Goal: Information Seeking & Learning: Compare options

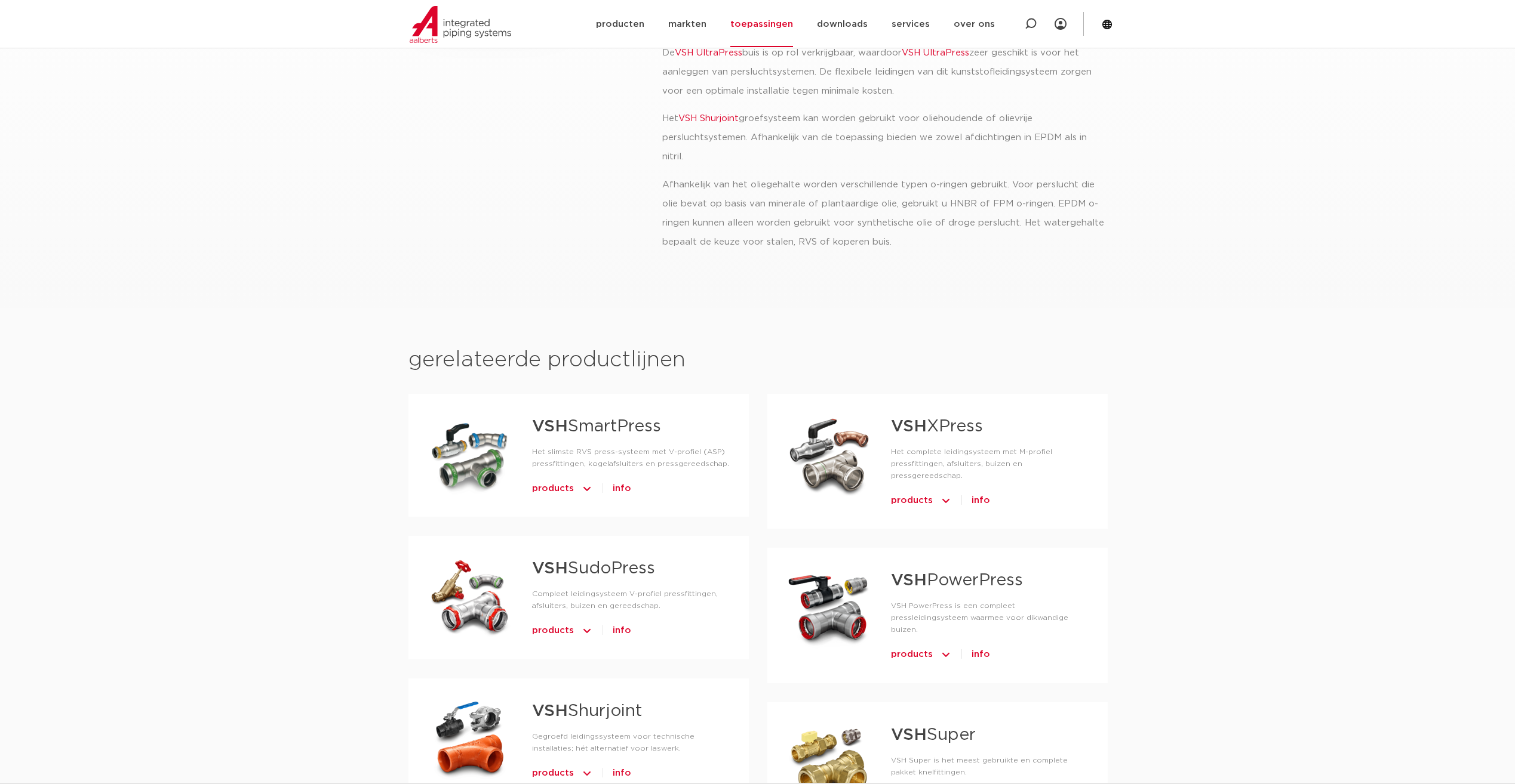
scroll to position [358, 0]
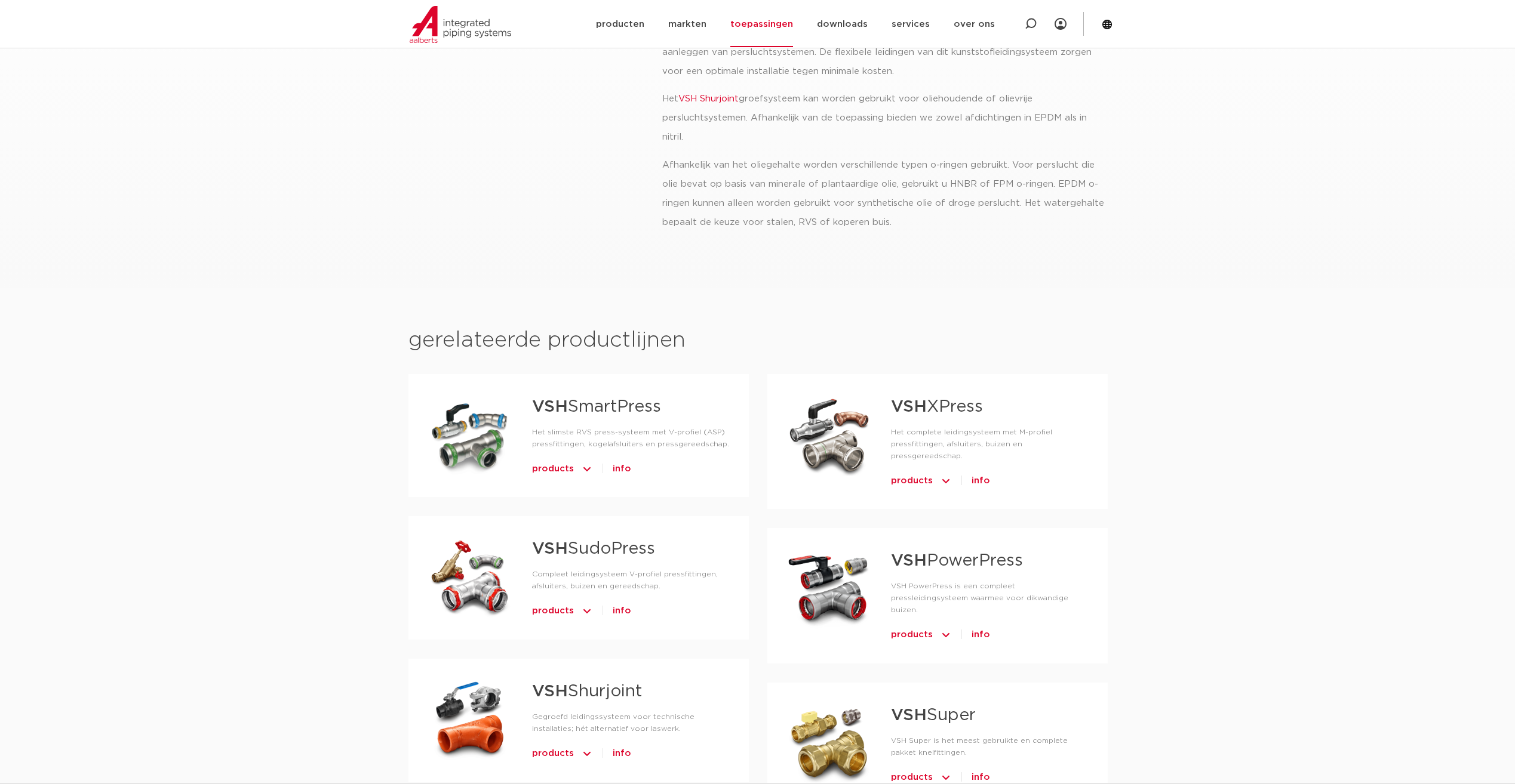
click at [900, 402] on strong "VSH" at bounding box center [908, 407] width 36 height 17
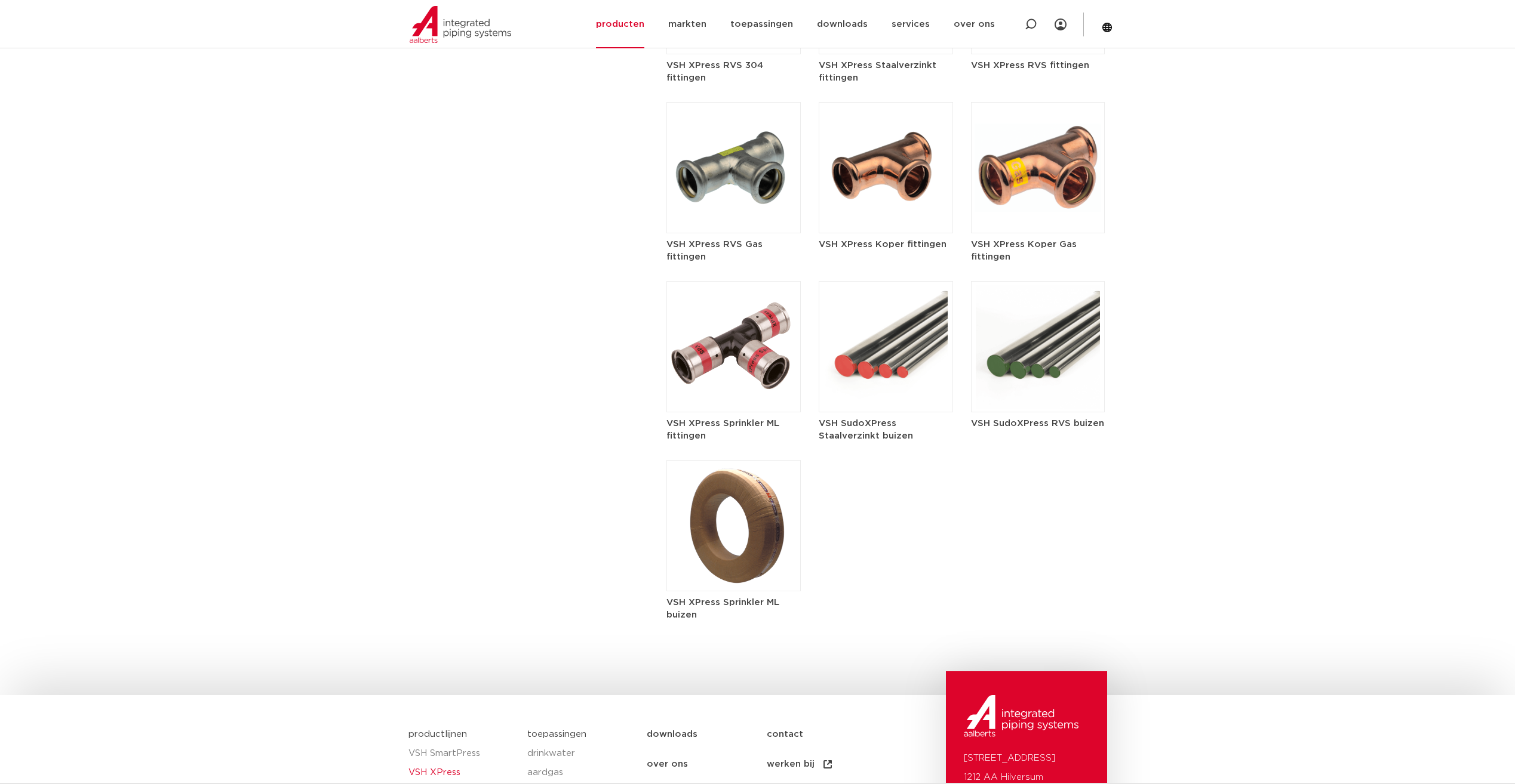
scroll to position [1467, 0]
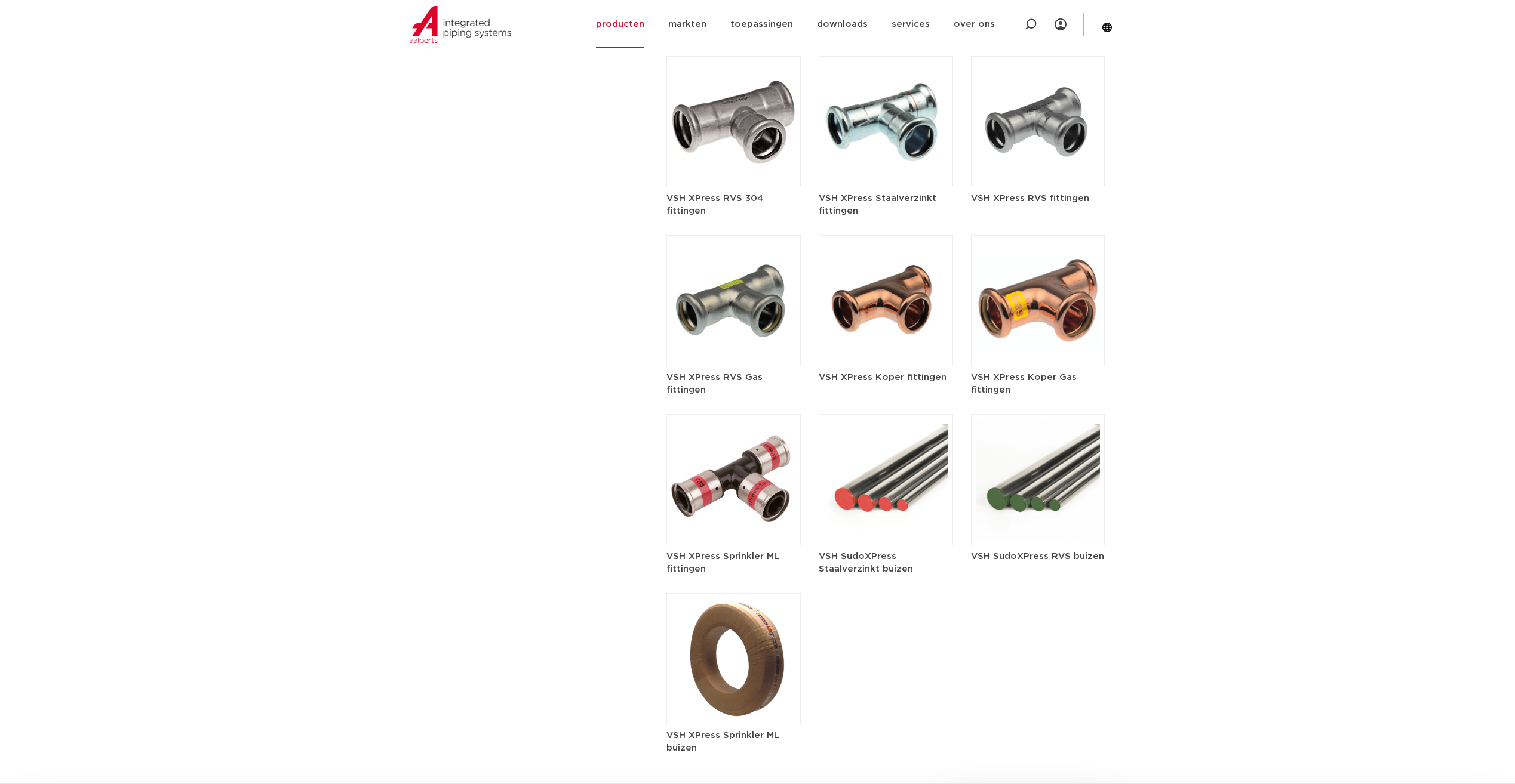
click at [884, 371] on h5 "VSH XPress Koper fittingen" at bounding box center [885, 377] width 134 height 12
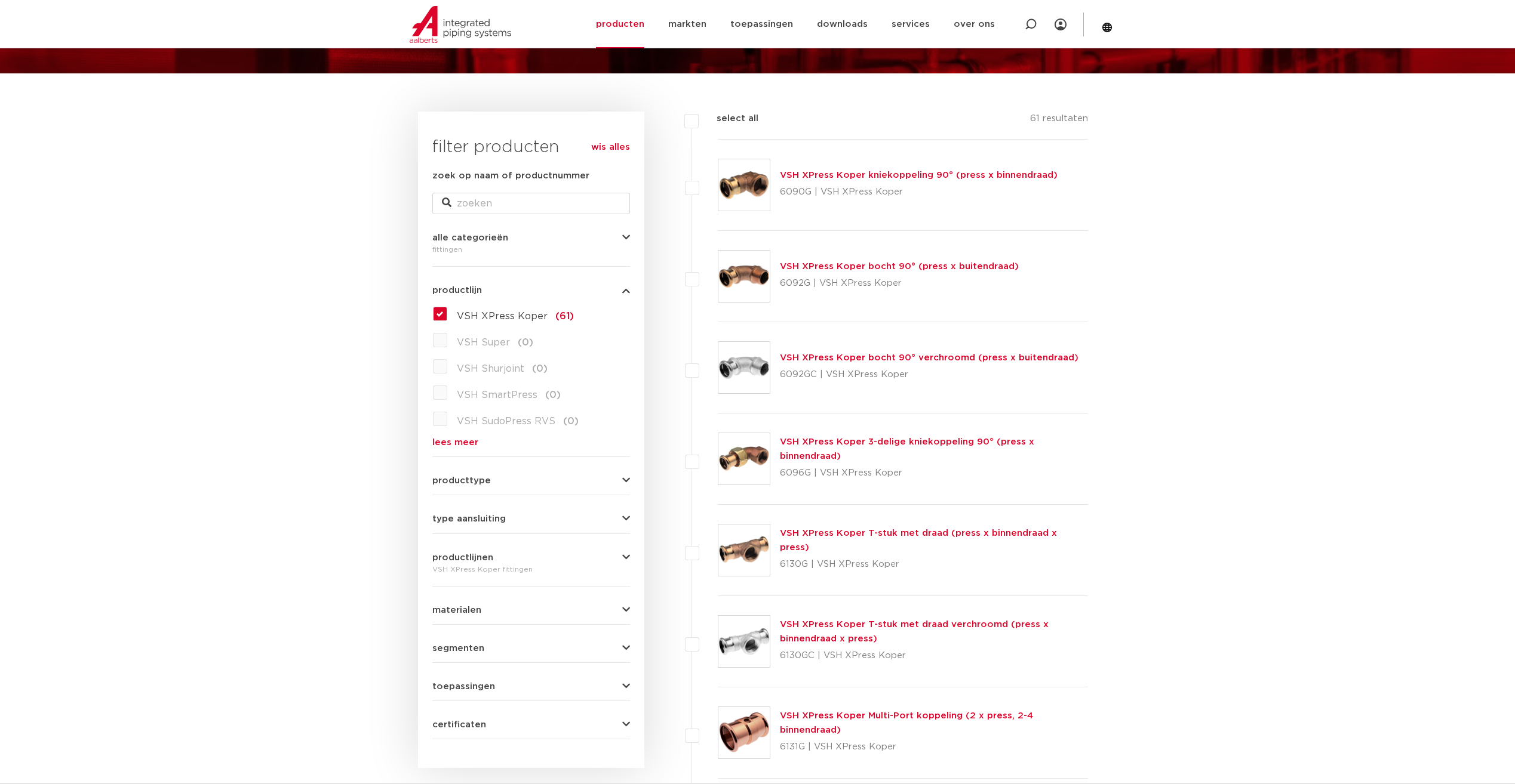
scroll to position [119, 0]
click at [471, 466] on div "producttype meerdelig (6) accessoires (fittings) (2) voordeelpakket (1) demonta…" at bounding box center [531, 475] width 197 height 18
click at [475, 476] on span "producttype" at bounding box center [462, 480] width 59 height 9
click at [492, 480] on button "producttype" at bounding box center [531, 480] width 197 height 9
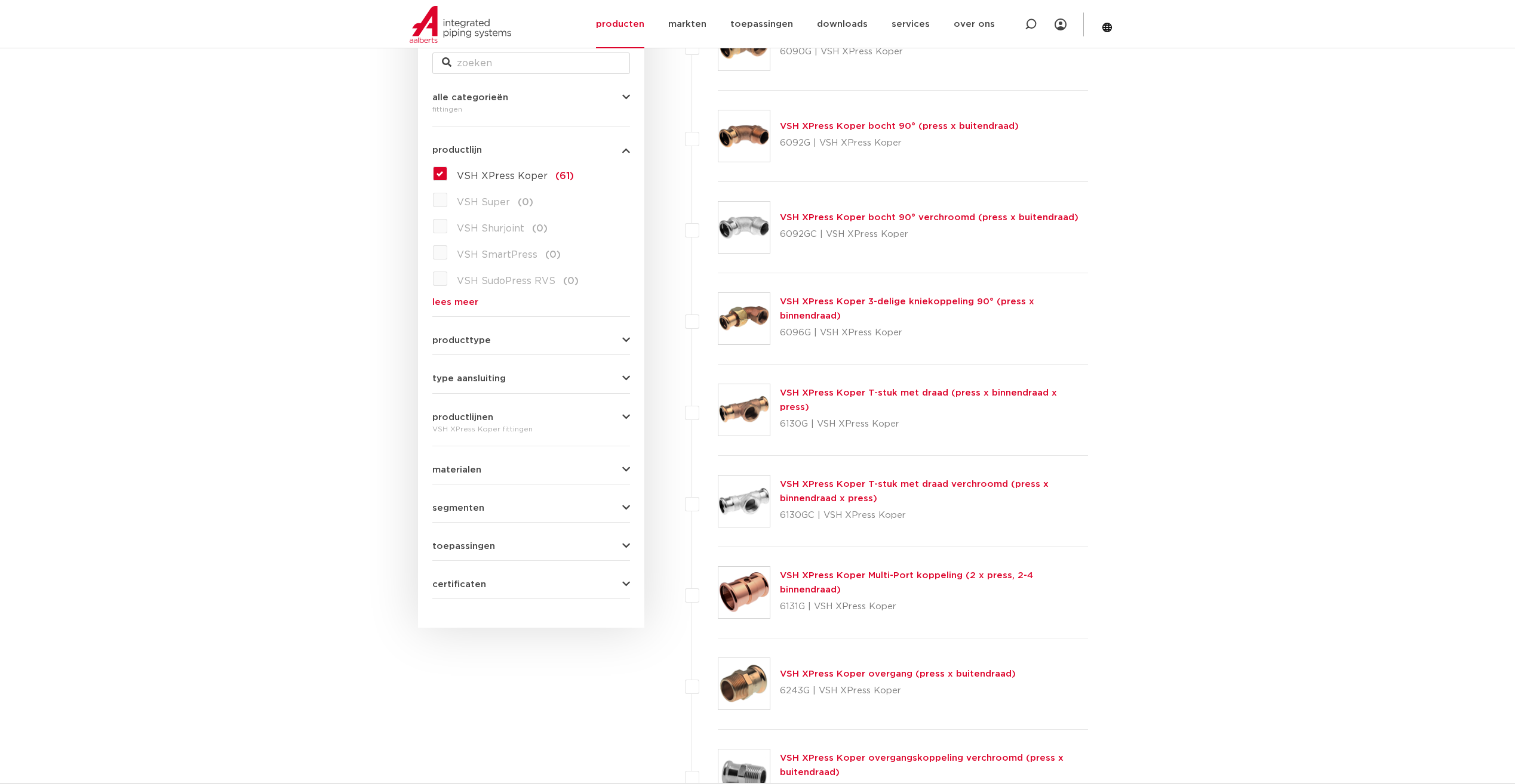
scroll to position [298, 0]
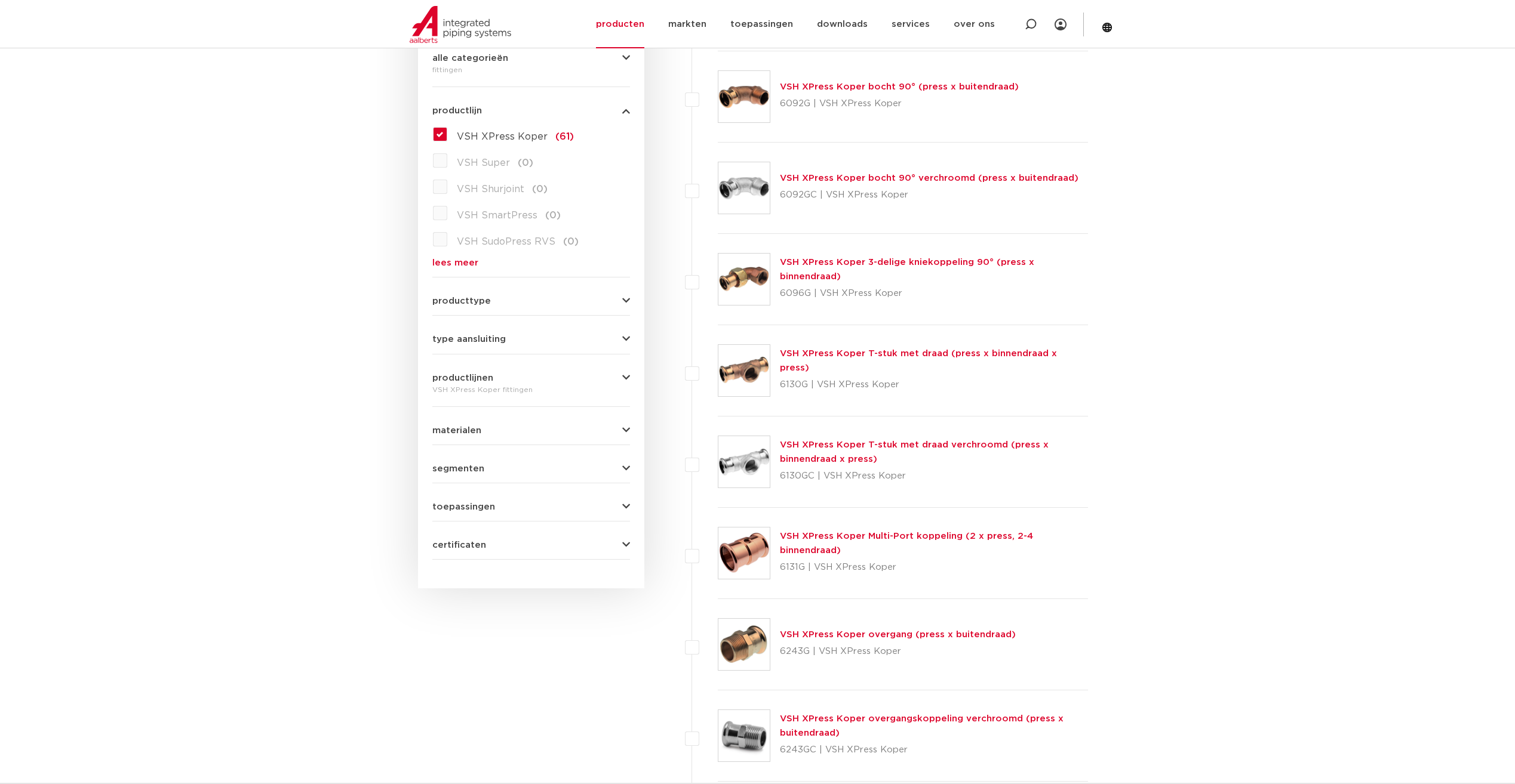
click at [497, 425] on div "materialen messing (2) staal (2) koper (36) brons (23) rubber (2) roestvaststaa…" at bounding box center [531, 425] width 197 height 18
click at [478, 461] on div "segmenten utiliteitsbouw (61) industrie (61) woningbouw (61) scheepsbouw (60) b…" at bounding box center [531, 463] width 197 height 18
click at [620, 504] on button "toepassingen" at bounding box center [531, 506] width 197 height 9
click at [447, 553] on label "perslucht (61)" at bounding box center [488, 557] width 81 height 19
click at [0, 0] on input "perslucht (61)" at bounding box center [0, 0] width 0 height 0
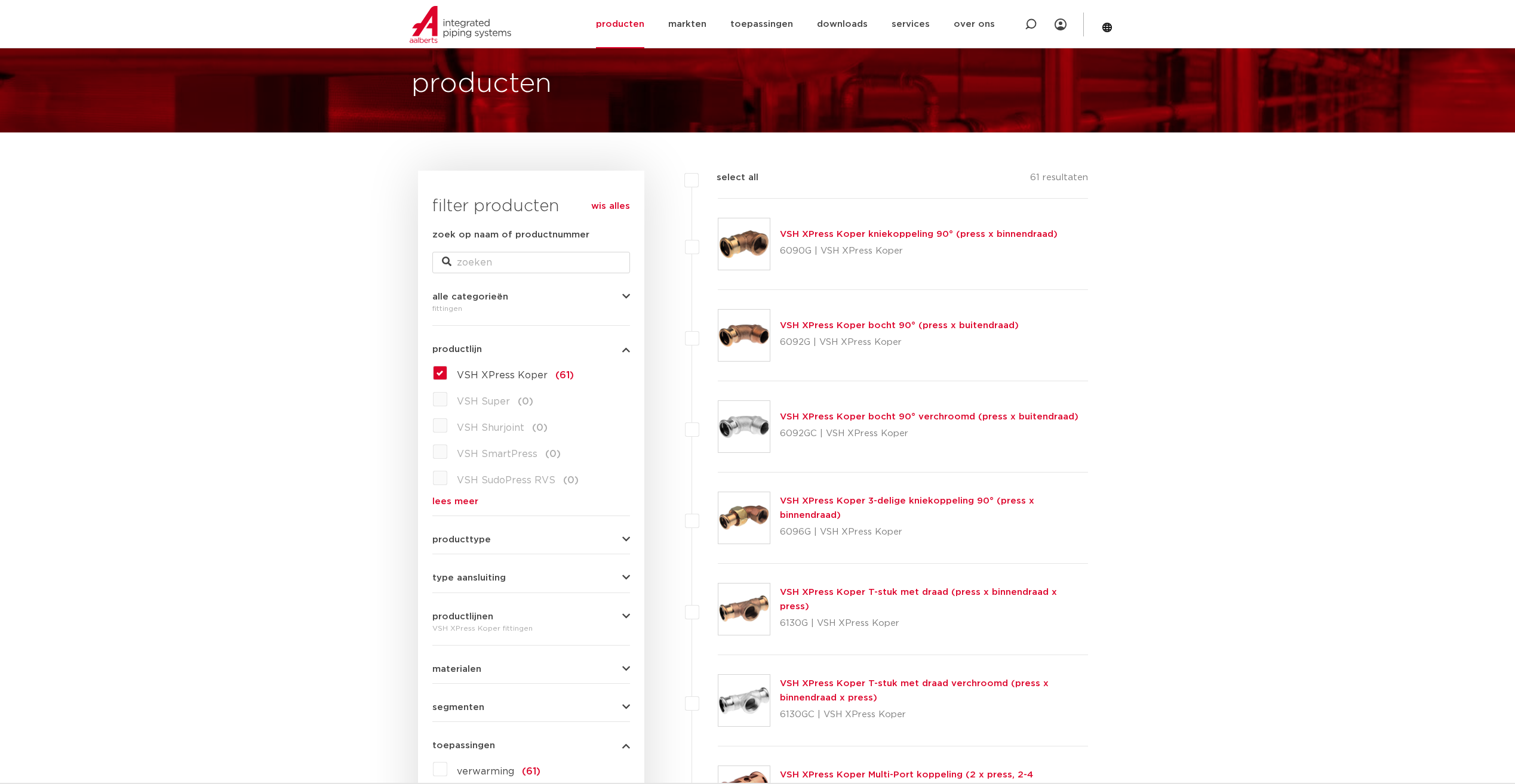
scroll to position [119, 0]
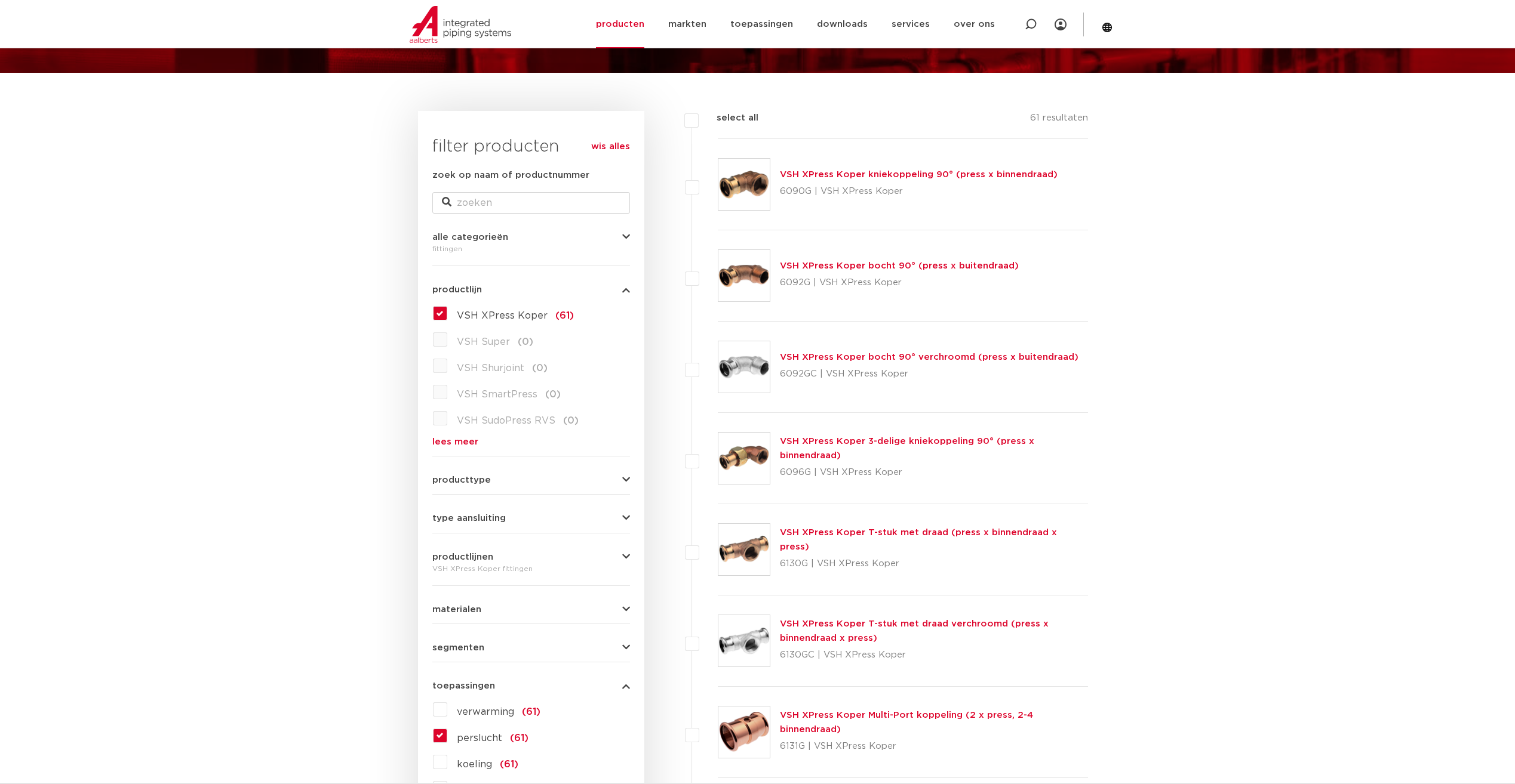
click at [626, 476] on icon "button" at bounding box center [626, 480] width 7 height 9
click at [626, 475] on div "producttype meerdelig (6) accessoires (fittings) (2) voordeelpakket (1) demonta…" at bounding box center [531, 551] width 197 height 171
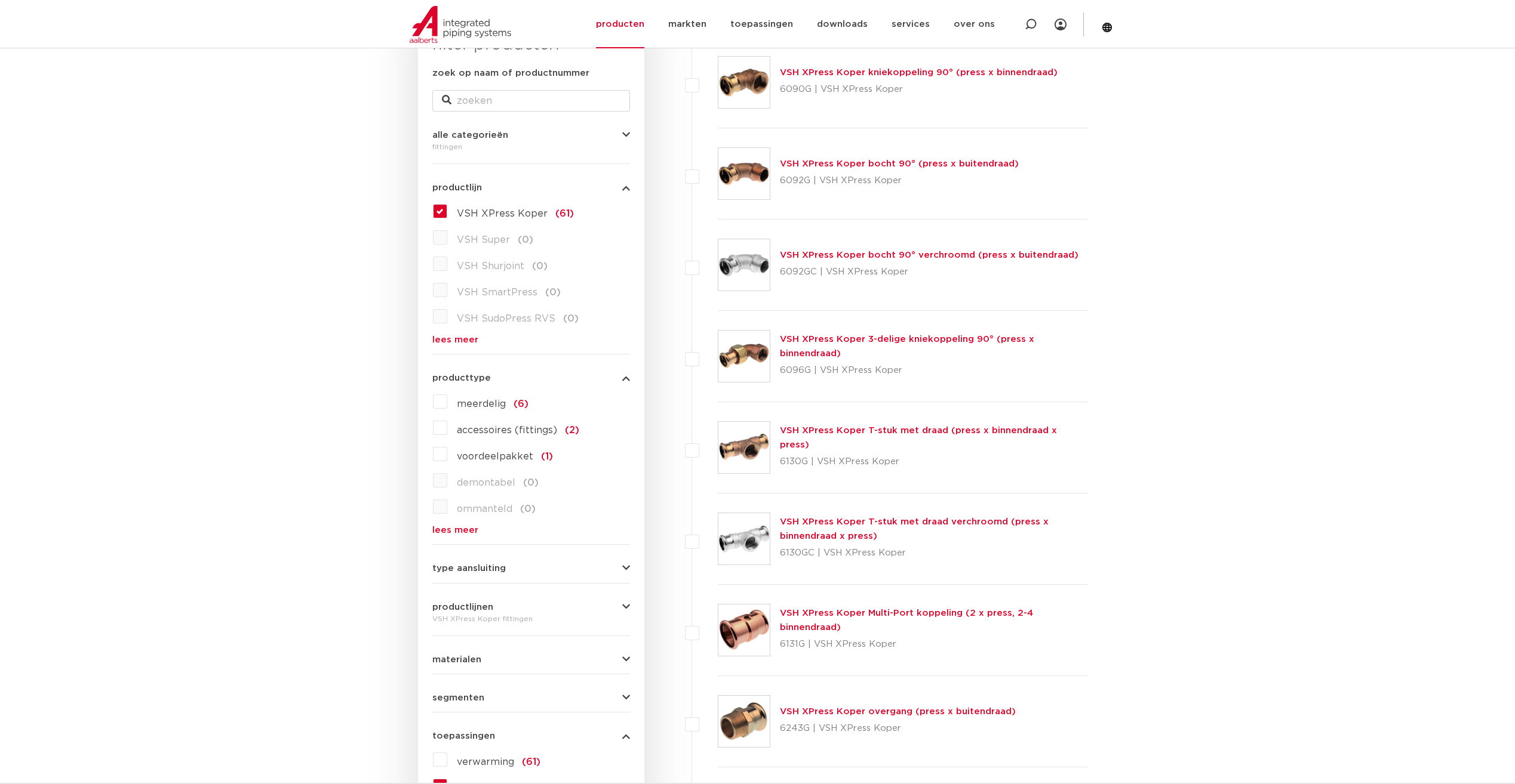
scroll to position [239, 0]
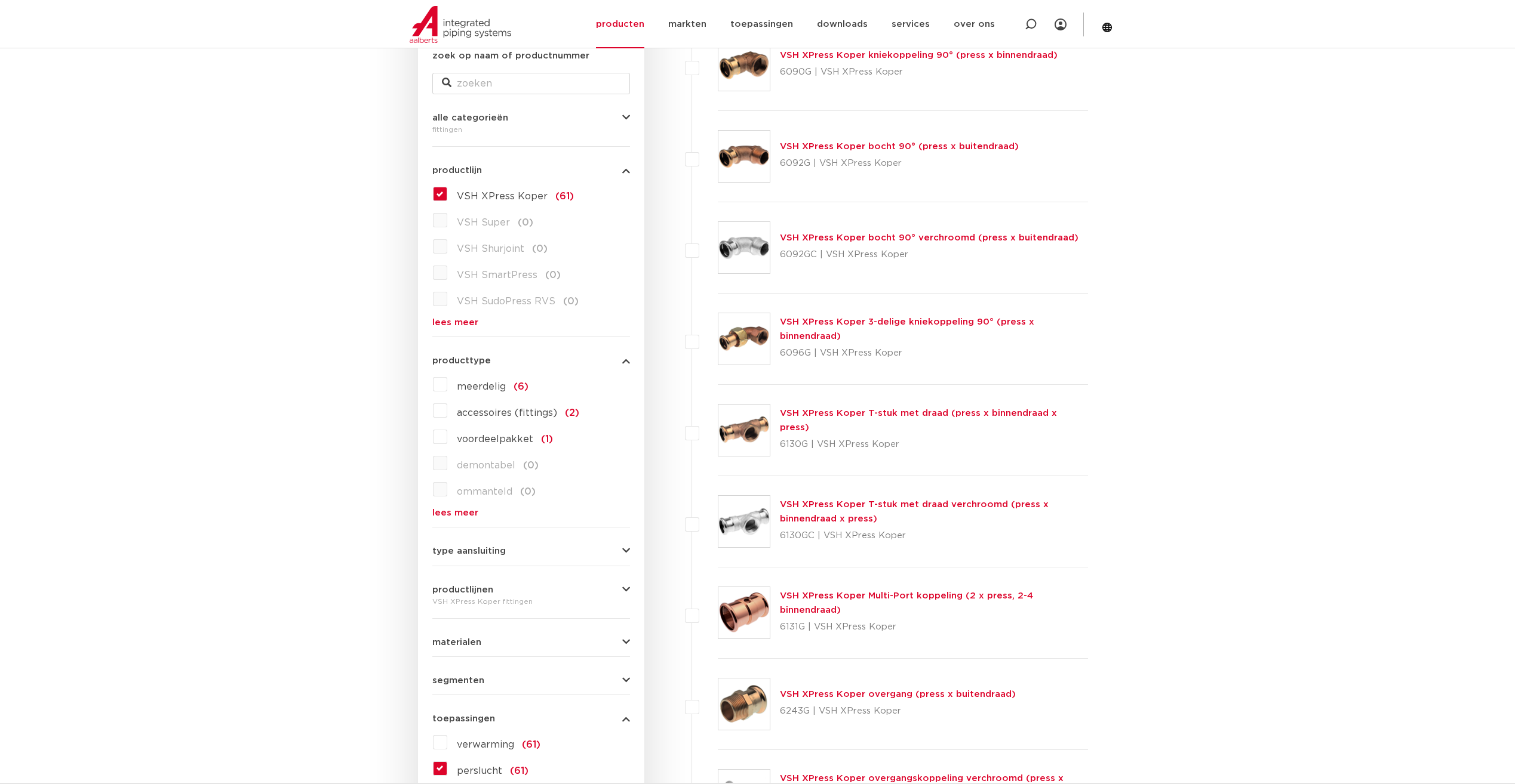
click at [621, 544] on div "type aansluiting press (53) buiseind (14) Rp - binnendraad cilindrisch (BSPT) (…" at bounding box center [531, 546] width 197 height 18
click at [624, 547] on icon "button" at bounding box center [626, 551] width 7 height 9
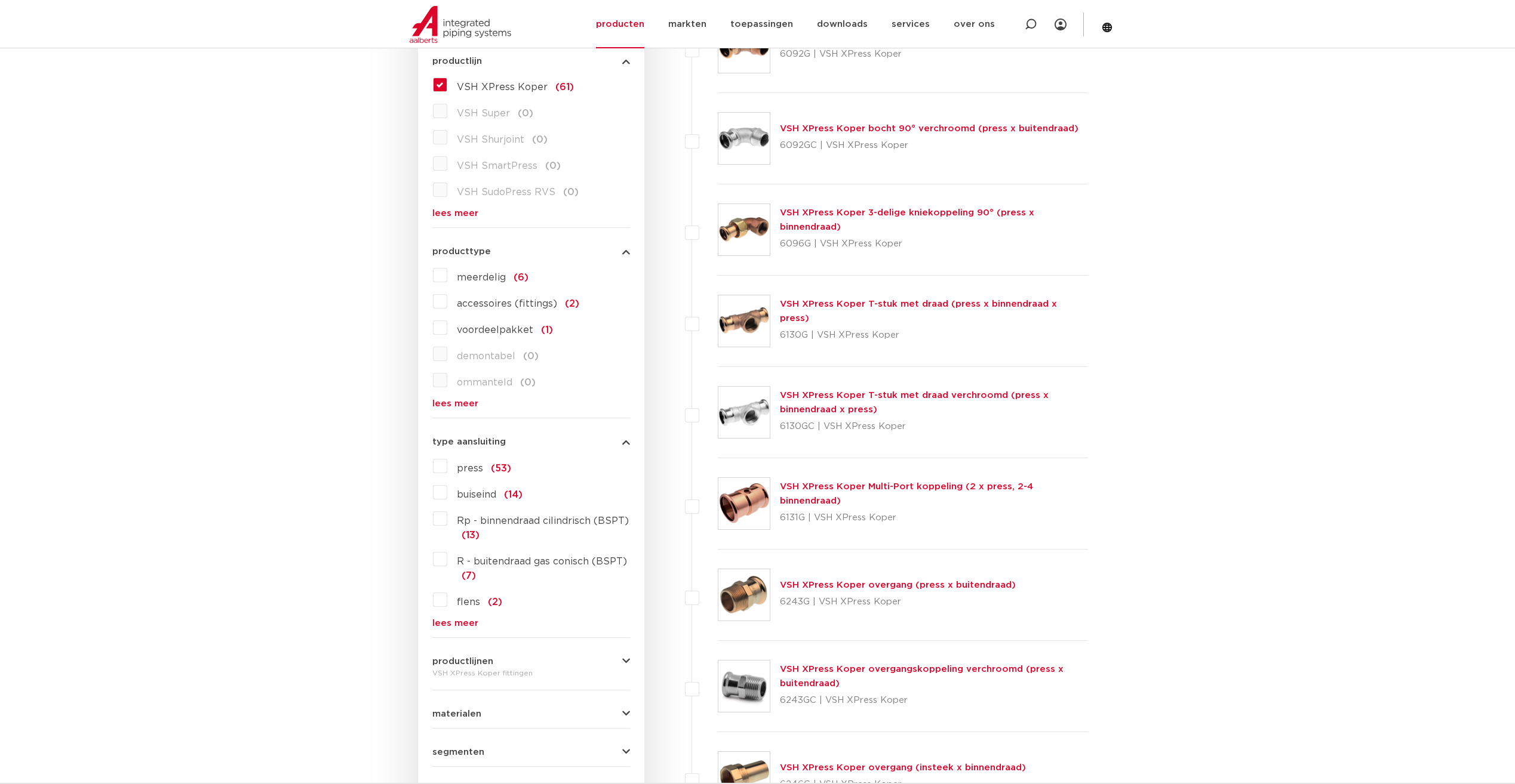
scroll to position [358, 0]
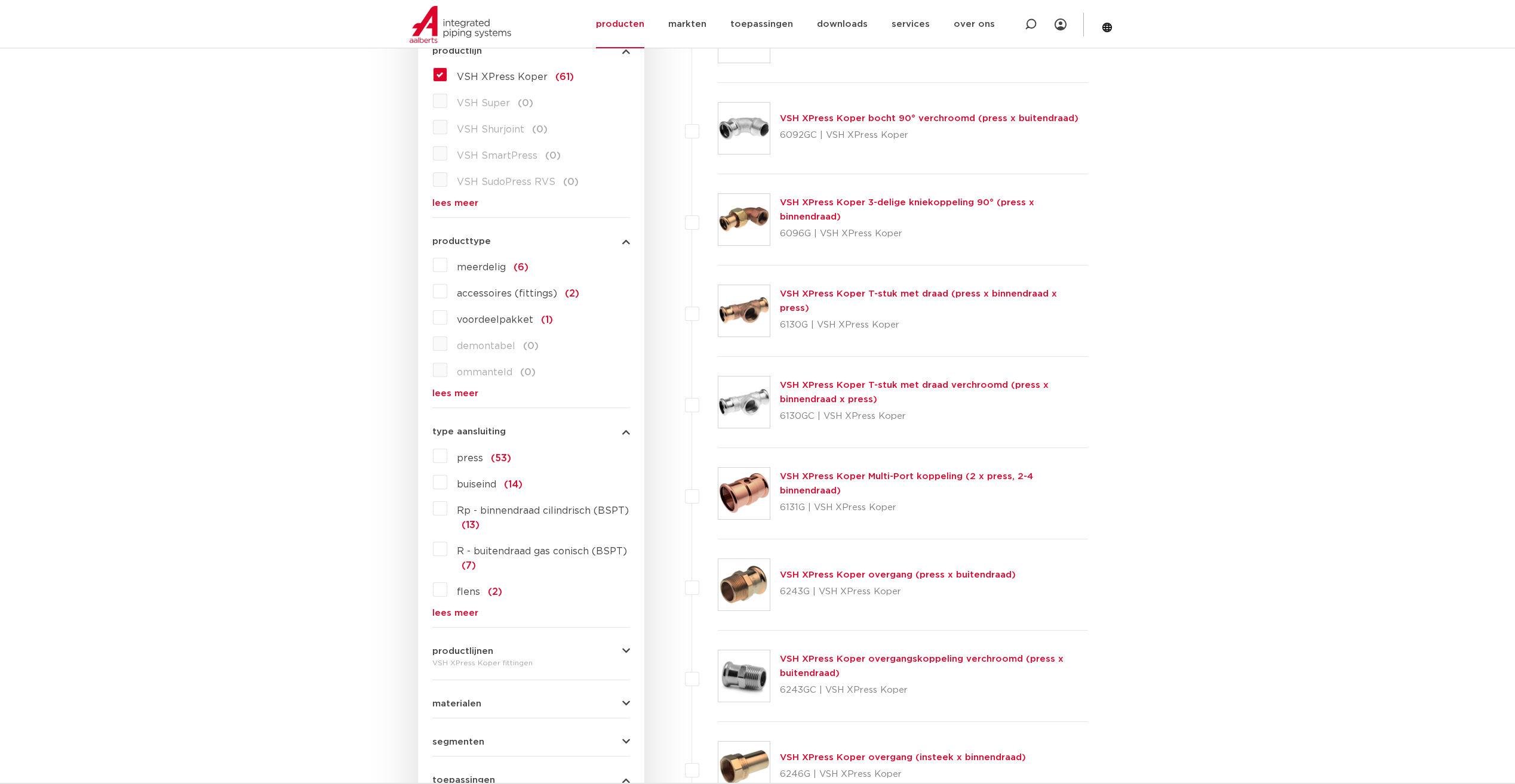
click at [447, 457] on label "press (53)" at bounding box center [479, 456] width 64 height 19
click at [0, 0] on input "press (53)" at bounding box center [0, 0] width 0 height 0
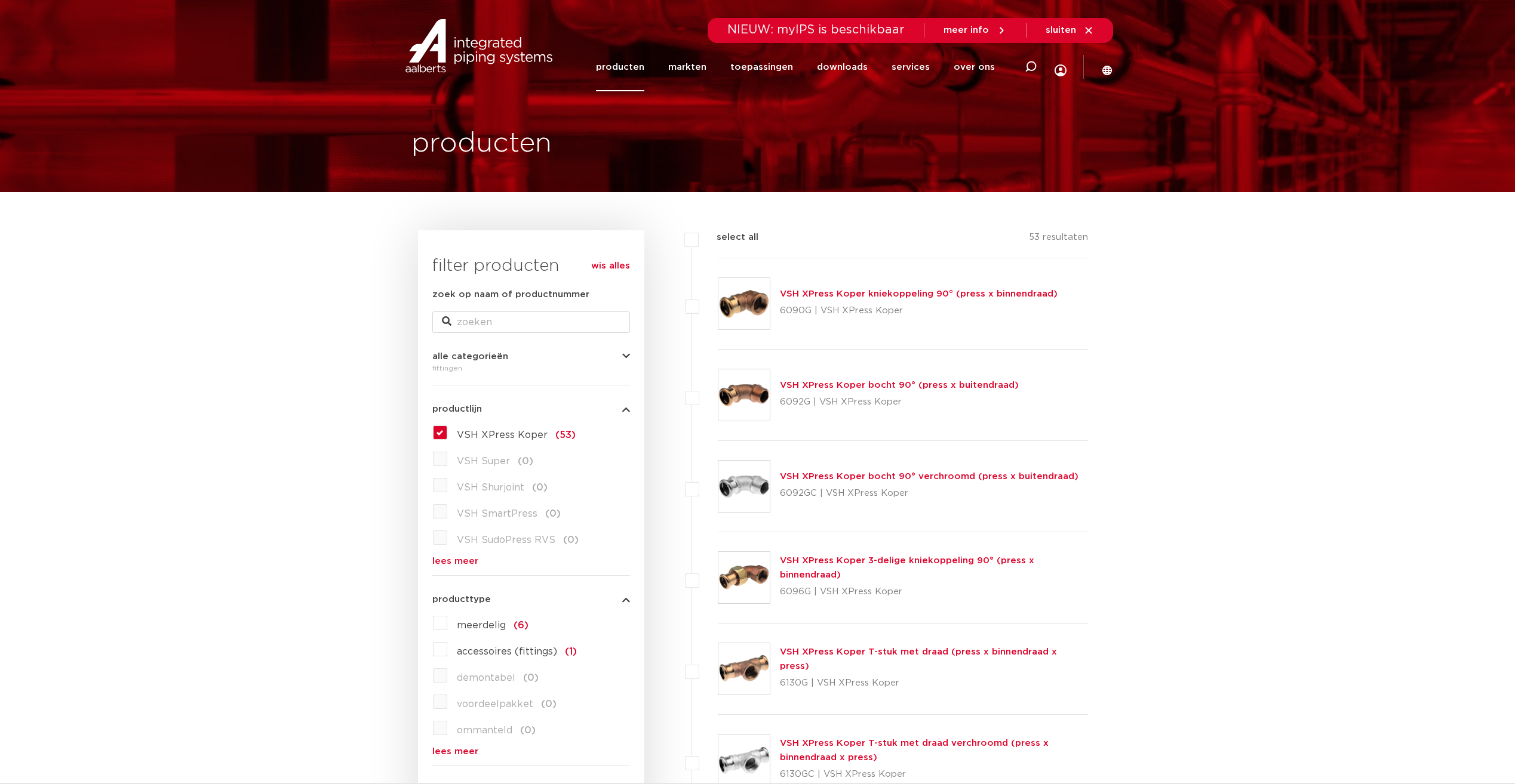
drag, startPoint x: 773, startPoint y: 473, endPoint x: 679, endPoint y: 431, distance: 103.0
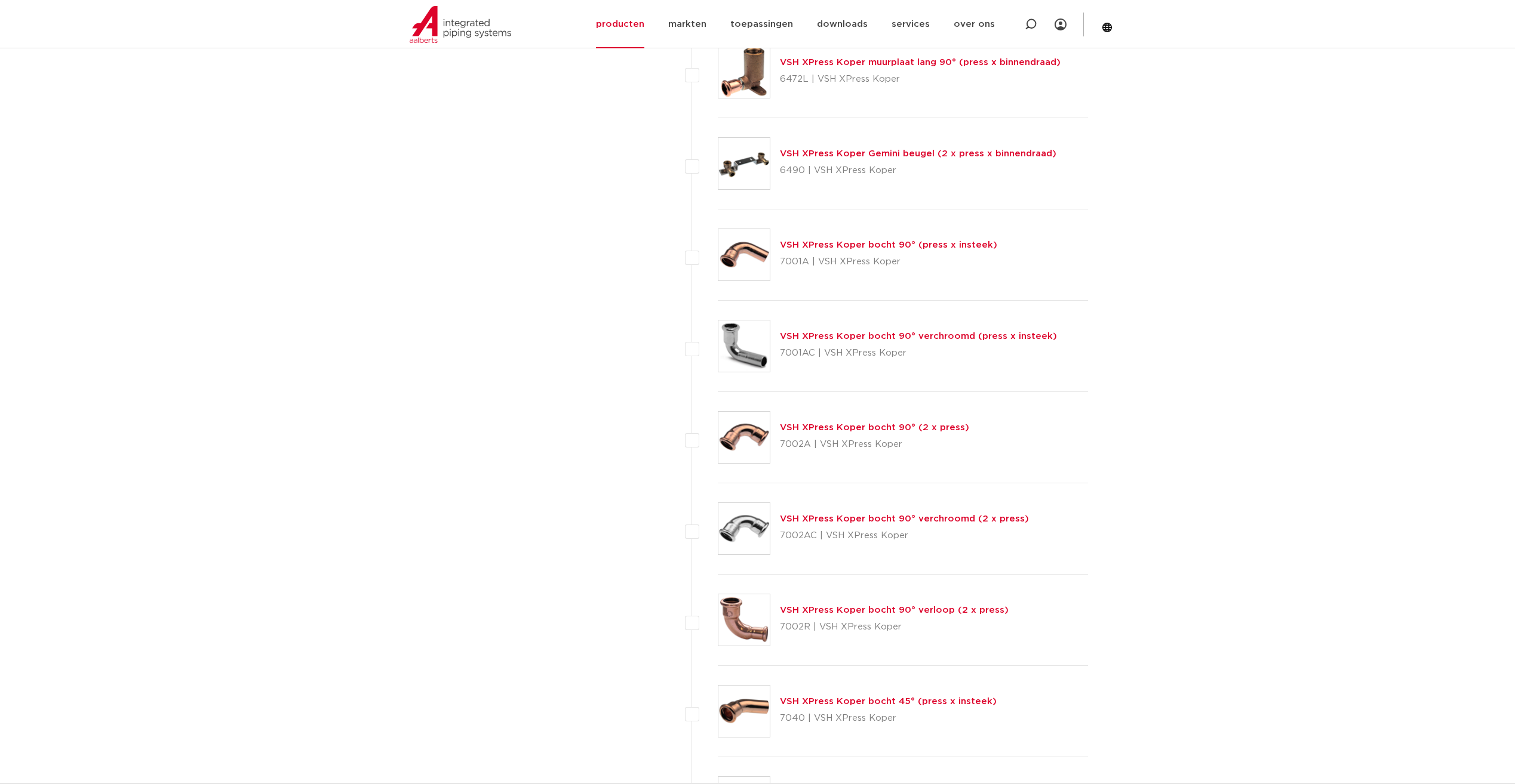
scroll to position [1791, 0]
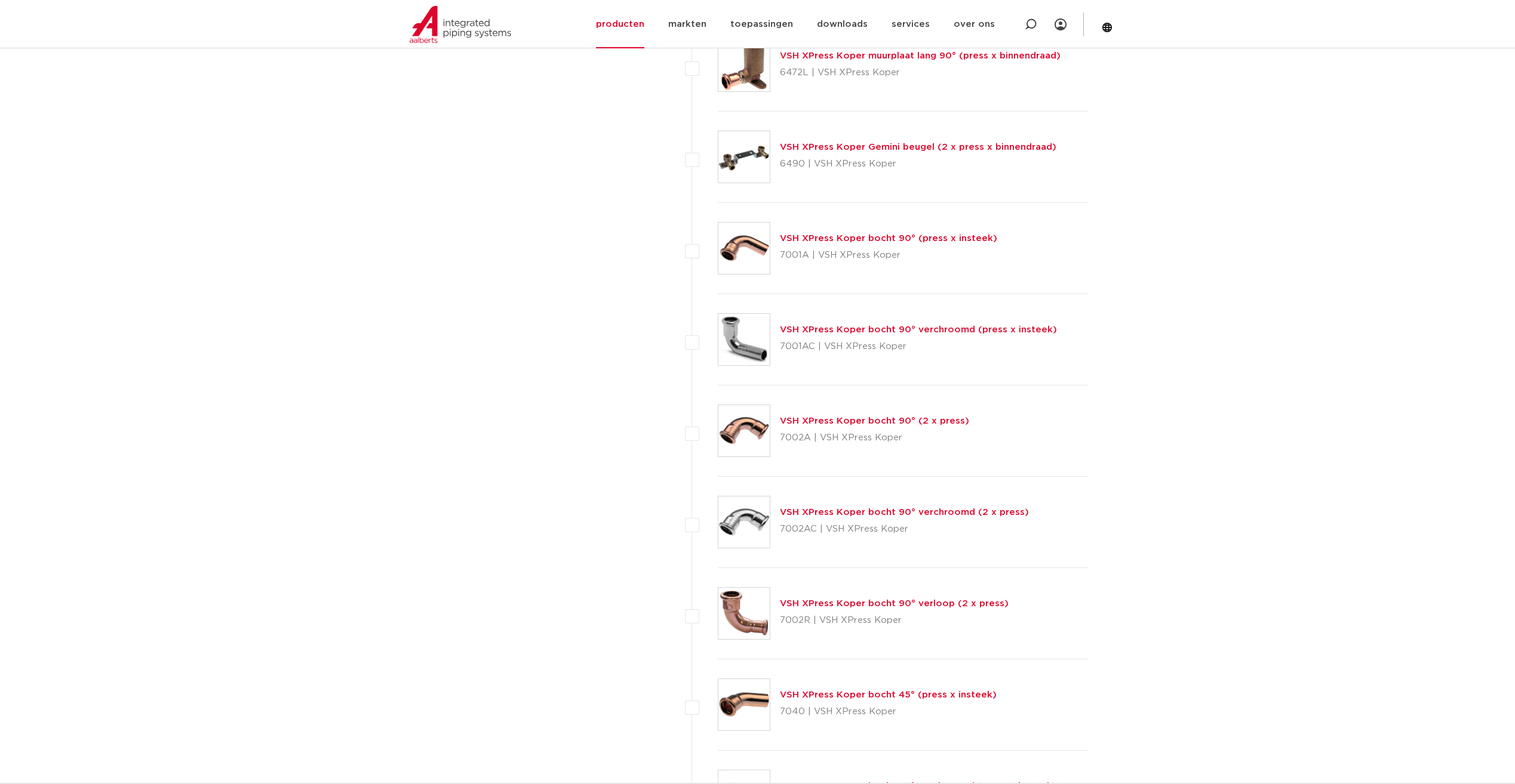
click at [798, 421] on link "VSH XPress Koper bocht 90° (2 x press)" at bounding box center [874, 421] width 189 height 9
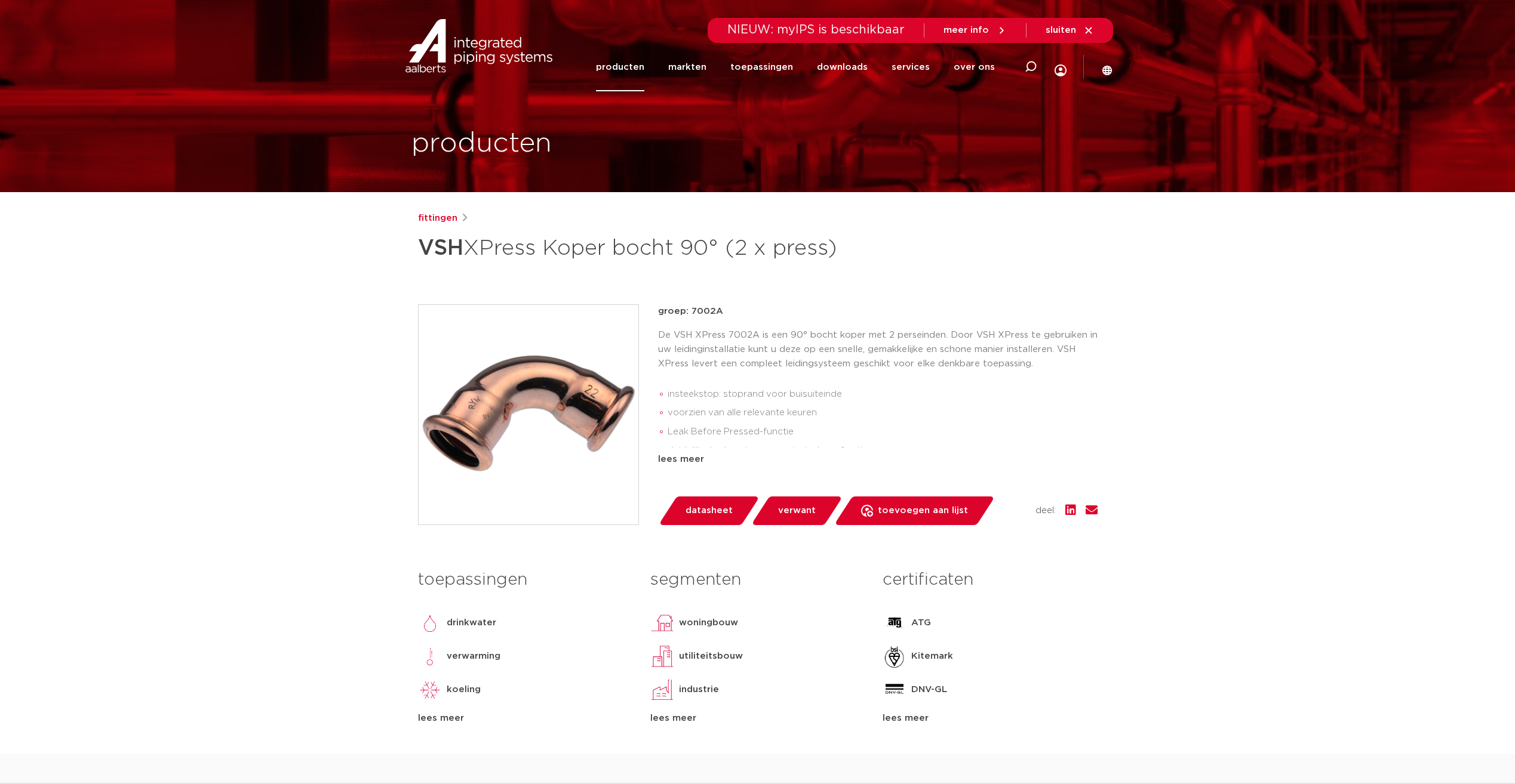
click at [458, 714] on div "lees meer" at bounding box center [525, 718] width 214 height 14
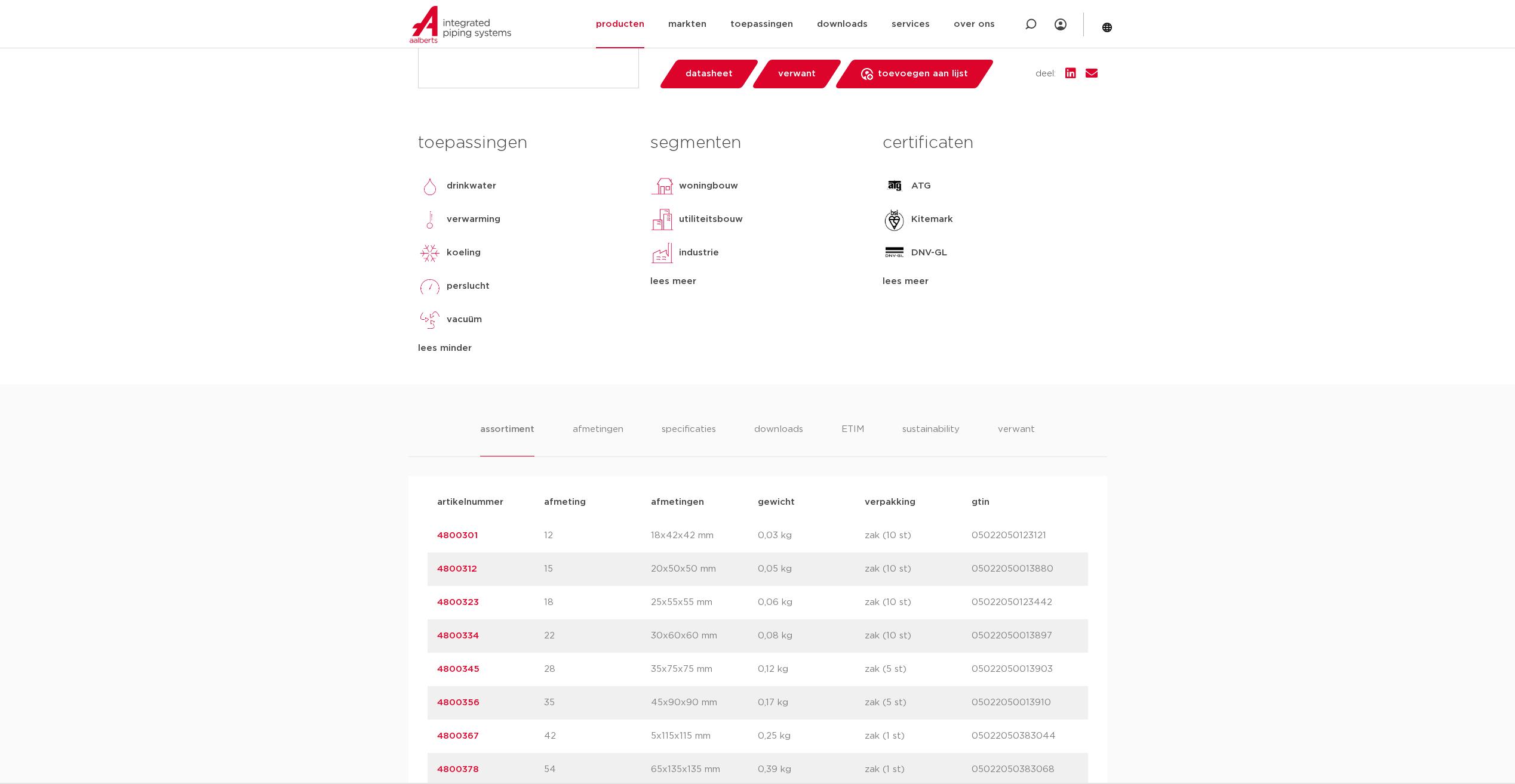
scroll to position [478, 0]
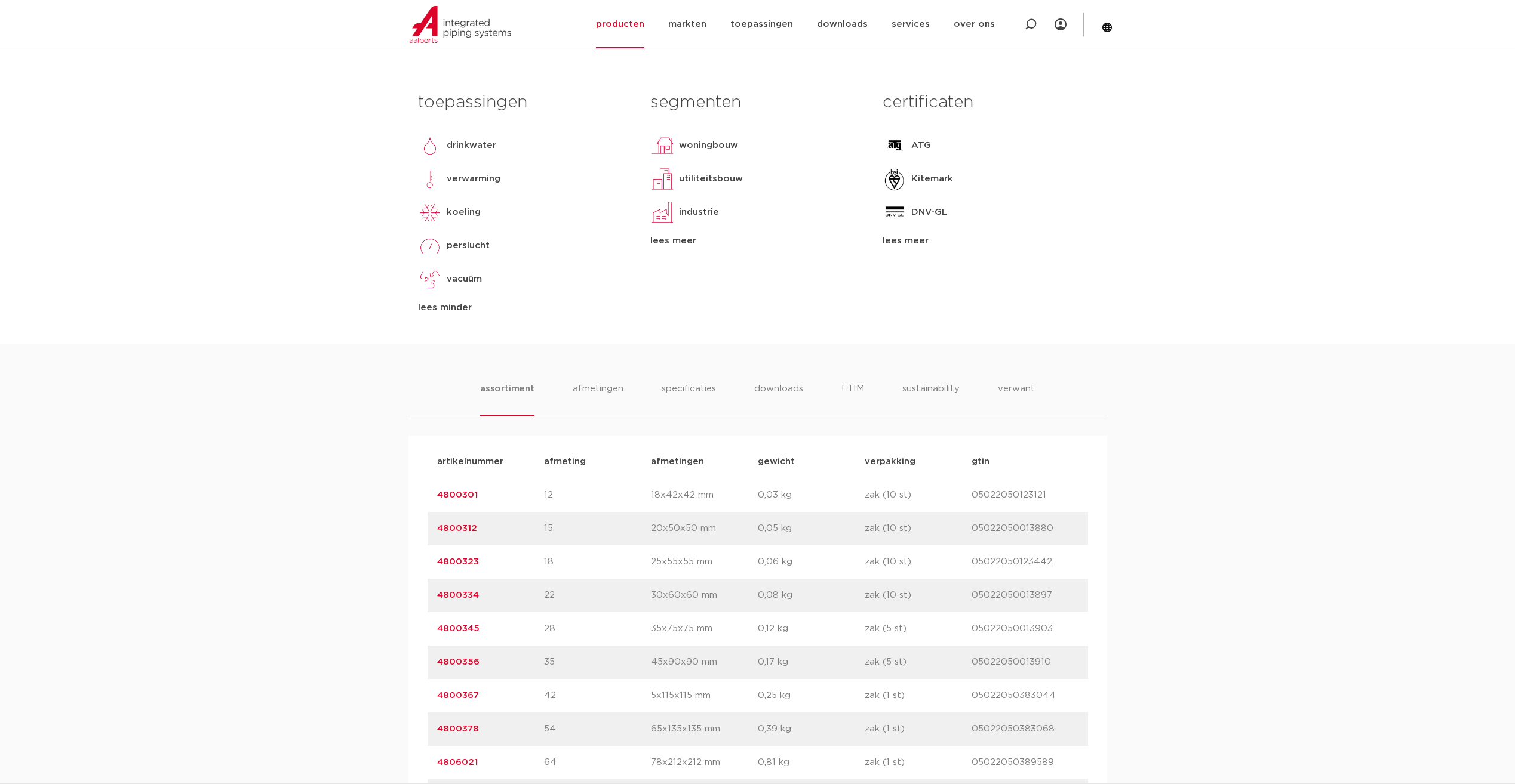
click at [678, 380] on div "assortiment afmetingen specificaties downloads ETIM sustainability verwant asso…" at bounding box center [757, 633] width 1515 height 579
click at [683, 387] on li "specificaties" at bounding box center [688, 399] width 57 height 34
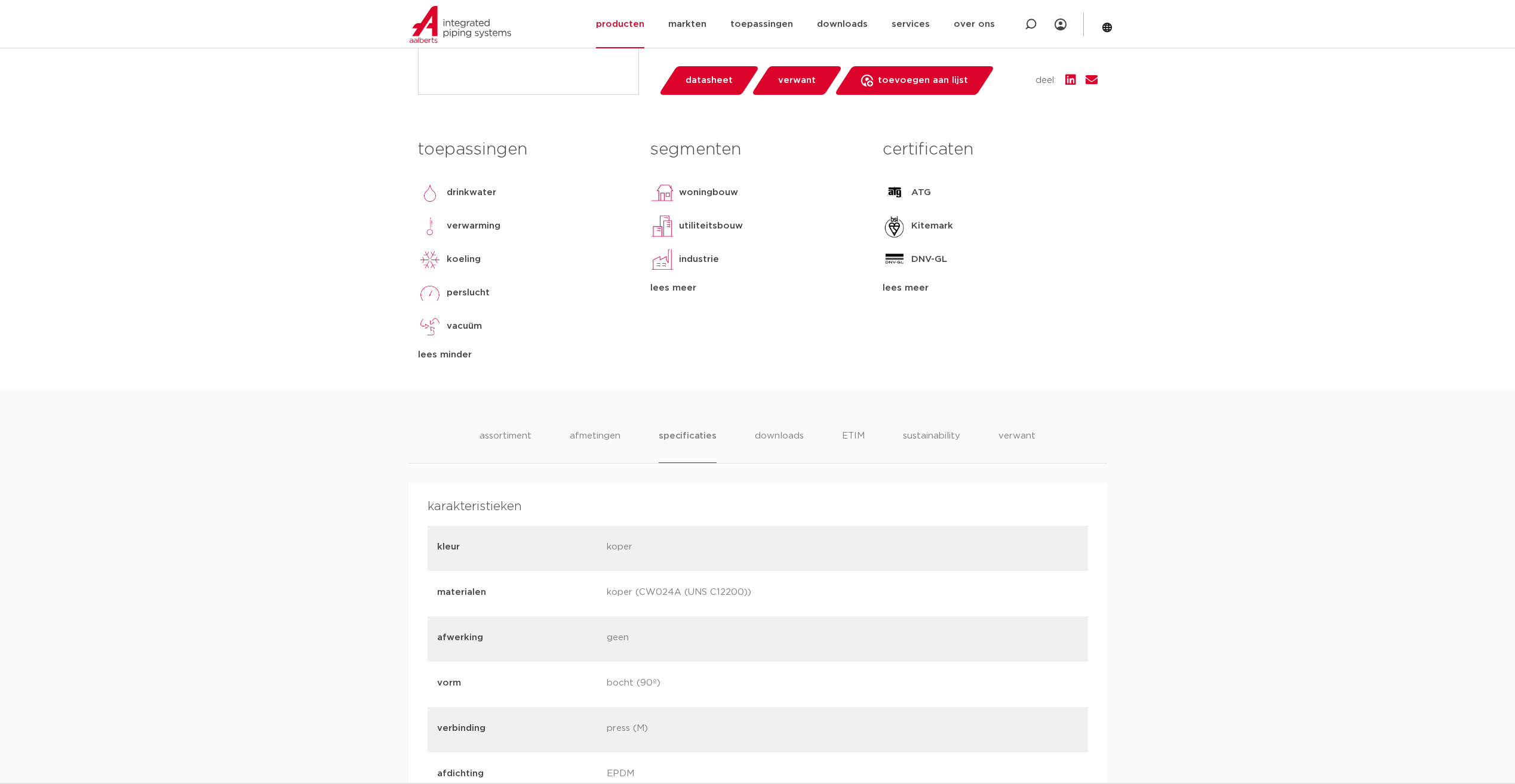
scroll to position [418, 0]
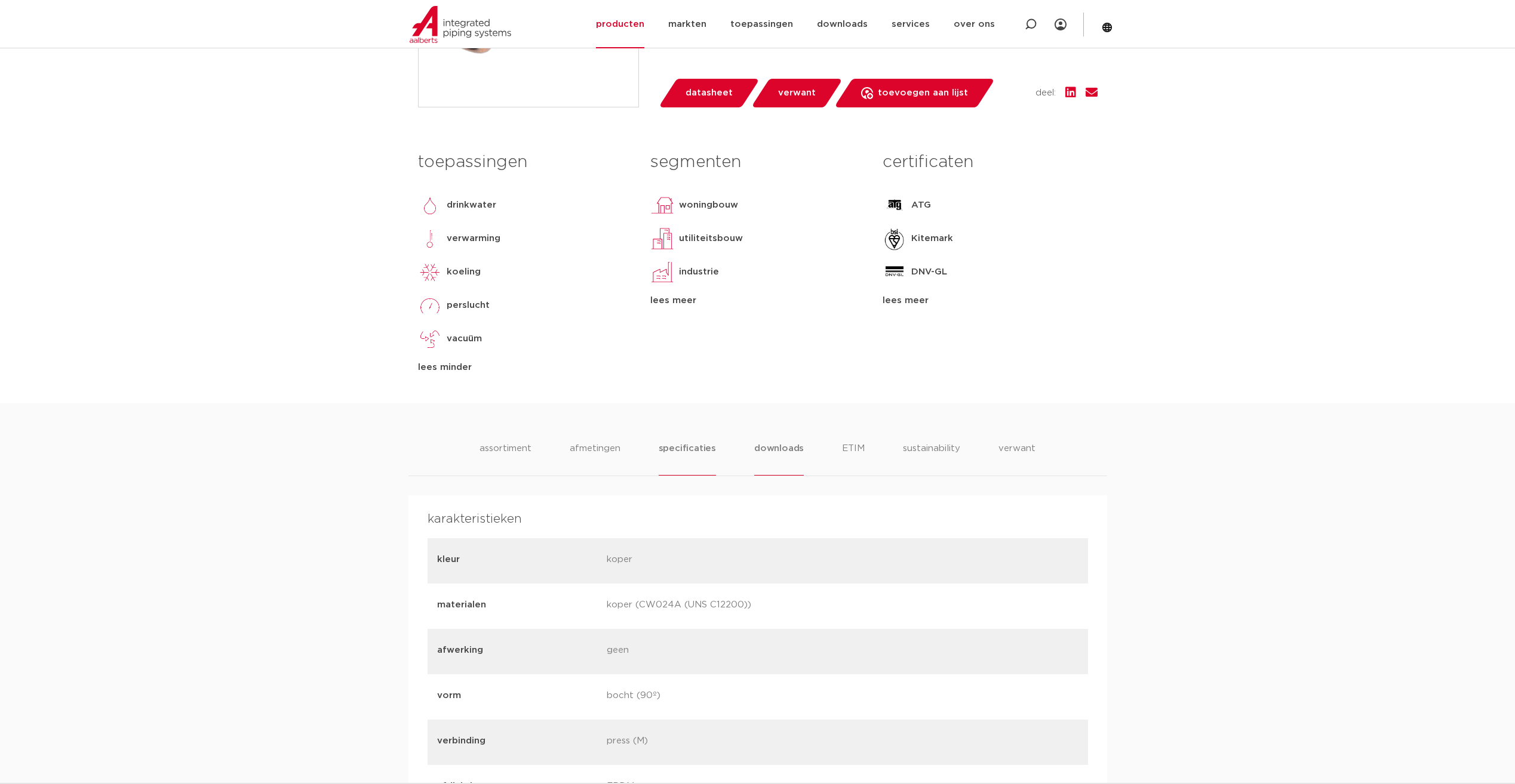
click at [765, 446] on li "downloads" at bounding box center [779, 459] width 50 height 34
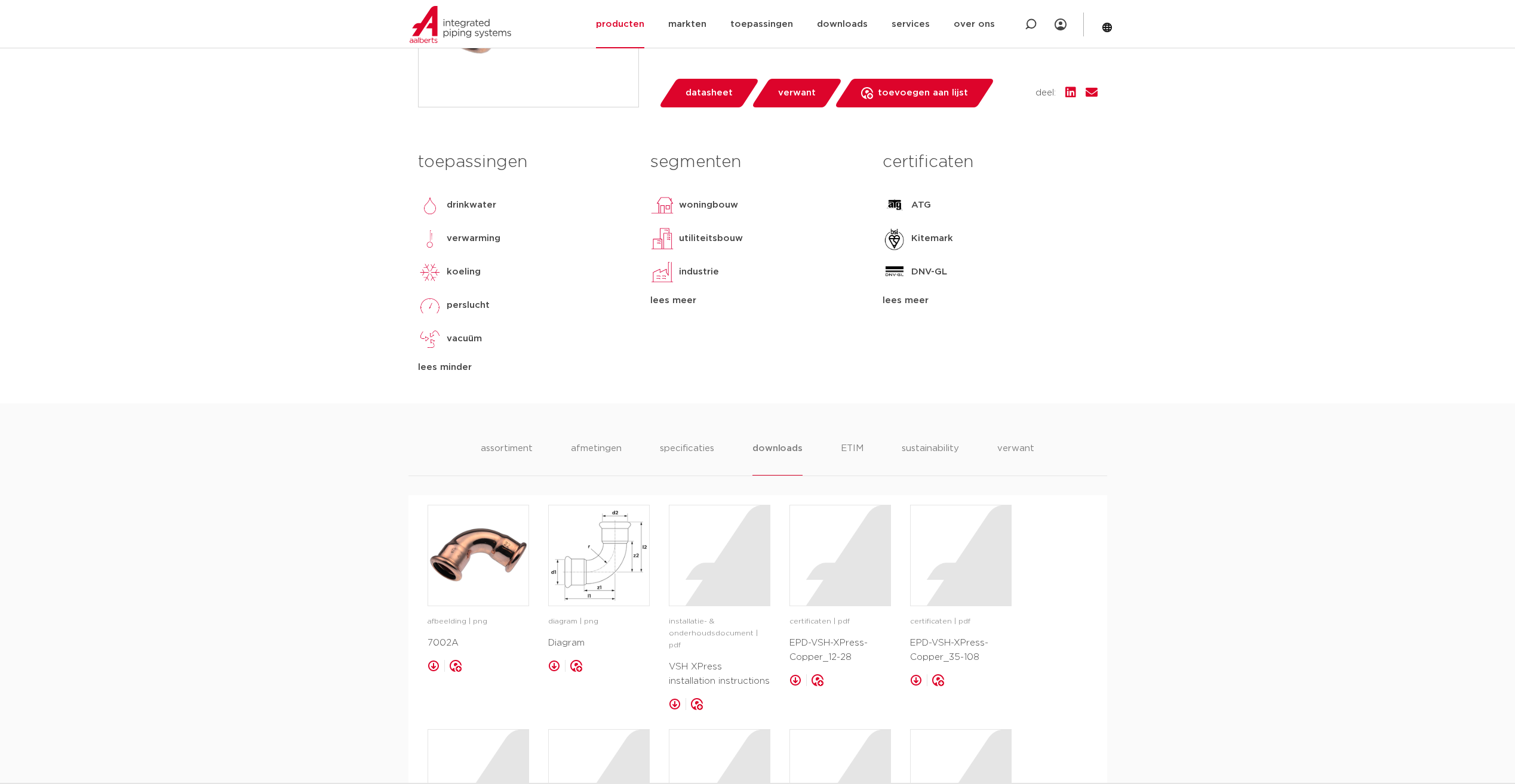
click at [820, 448] on ul "assortiment afmetingen specificaties downloads ETIM sustainability verwant" at bounding box center [757, 459] width 553 height 34
click at [850, 445] on li "ETIM" at bounding box center [852, 459] width 22 height 34
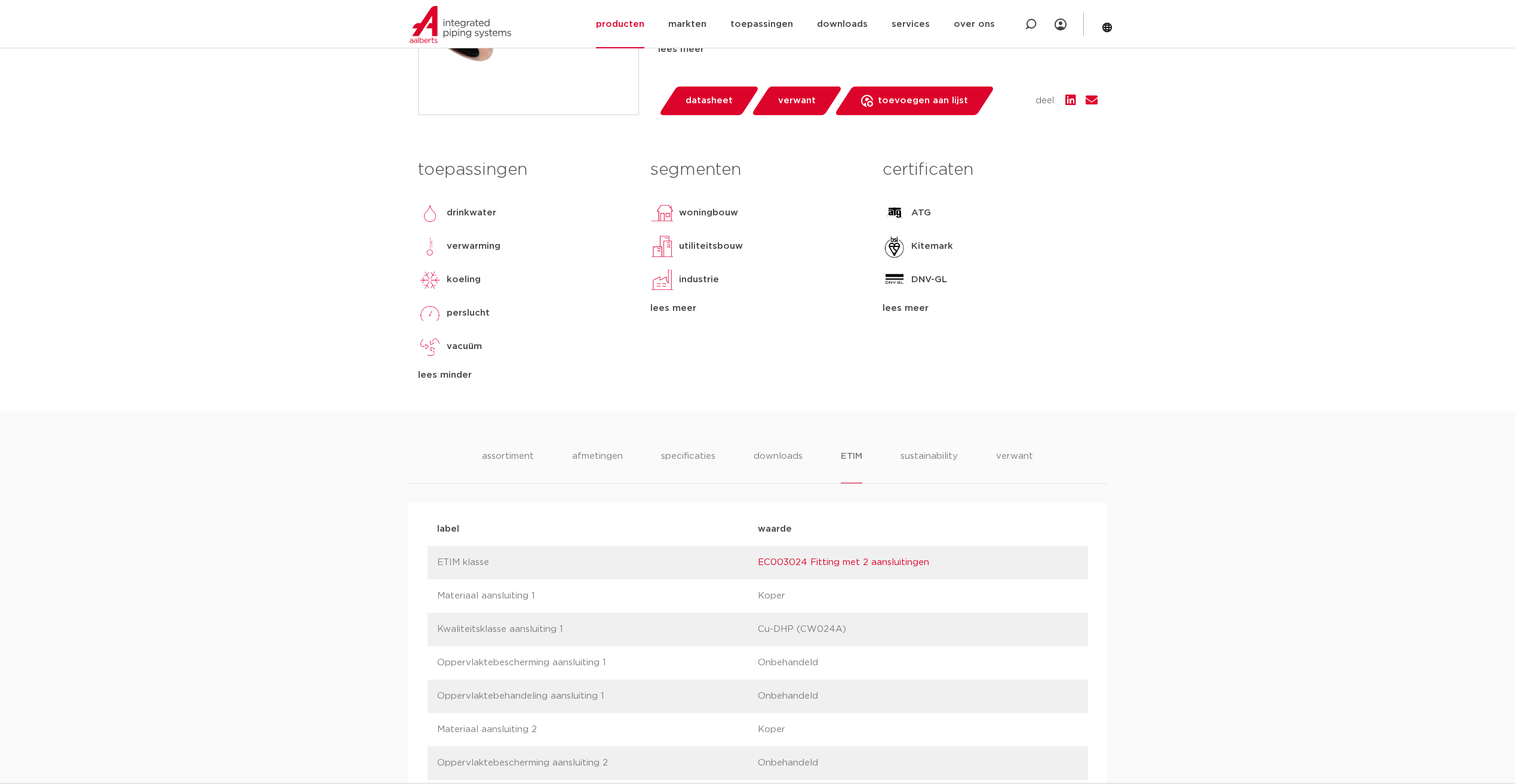
scroll to position [478, 0]
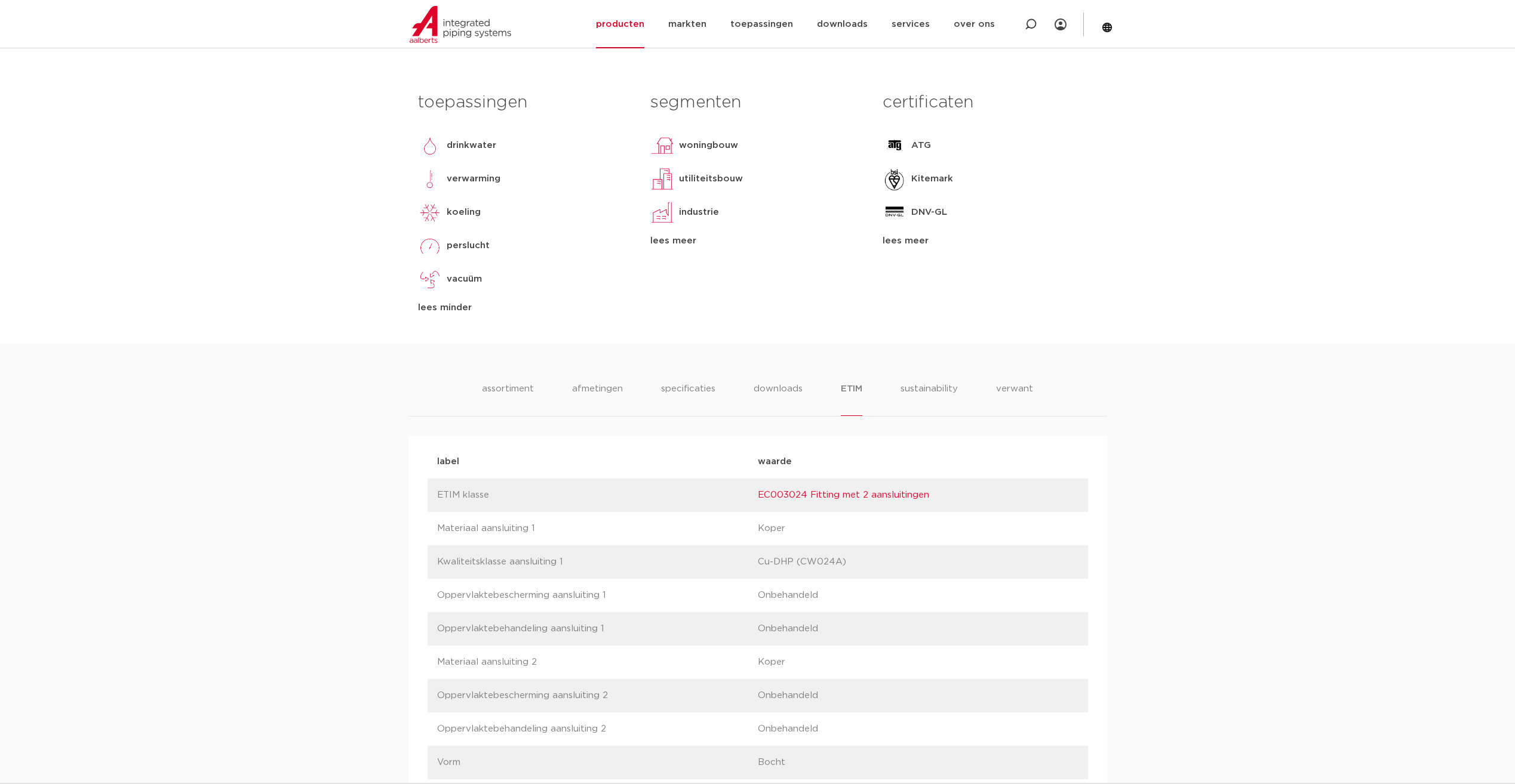
click at [953, 396] on li "sustainability" at bounding box center [929, 399] width 59 height 34
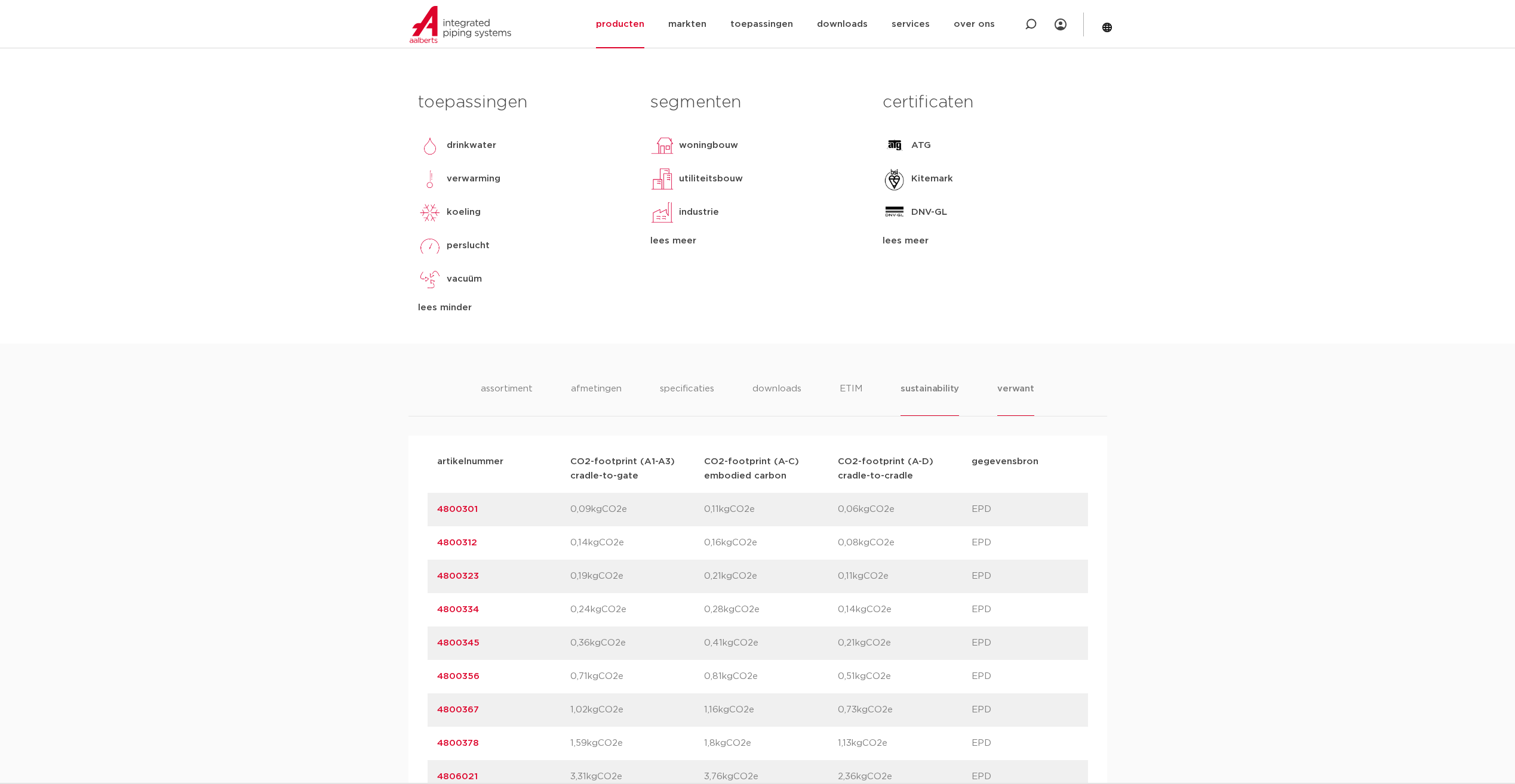
click at [1020, 395] on li "verwant" at bounding box center [1015, 399] width 37 height 34
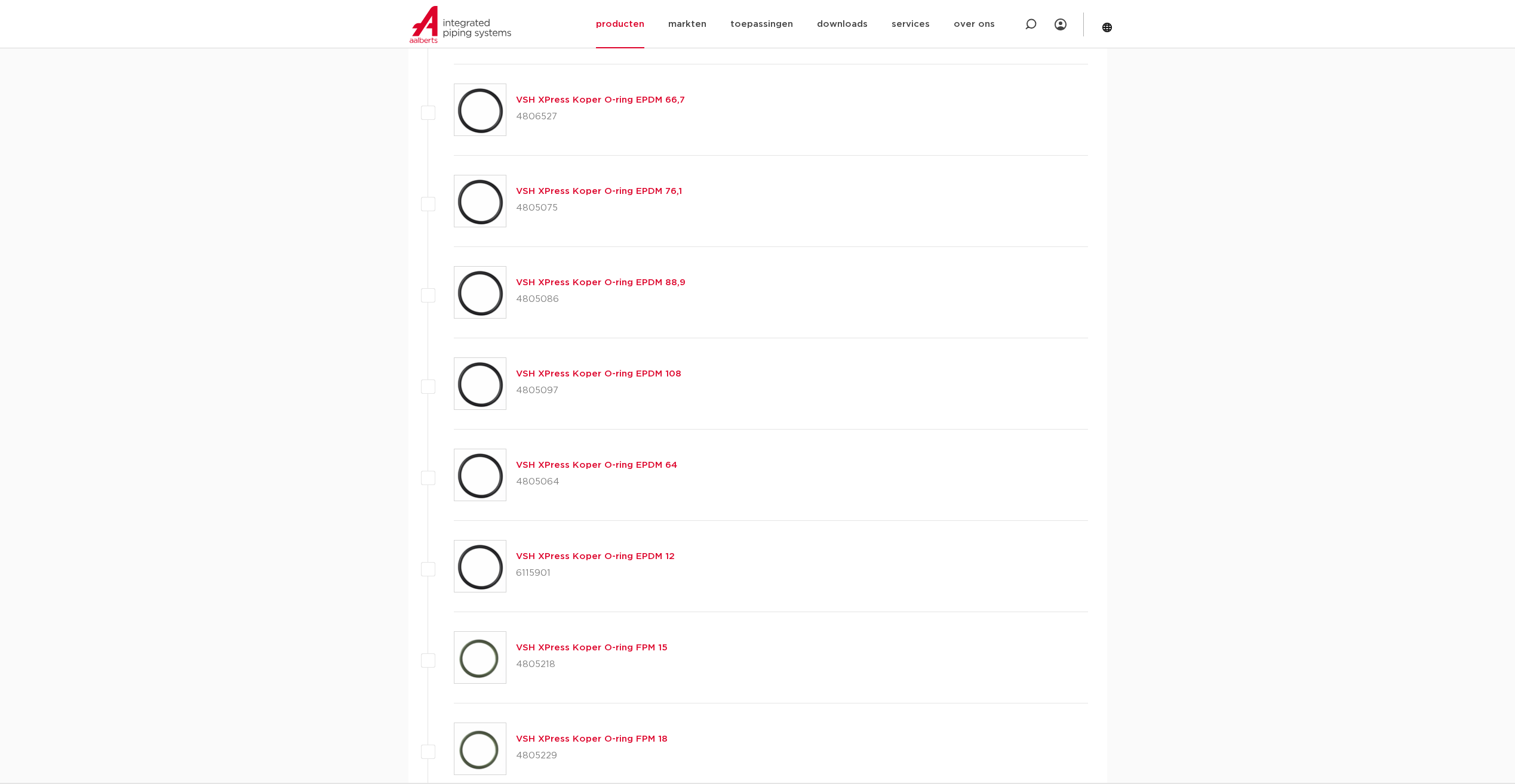
scroll to position [1731, 0]
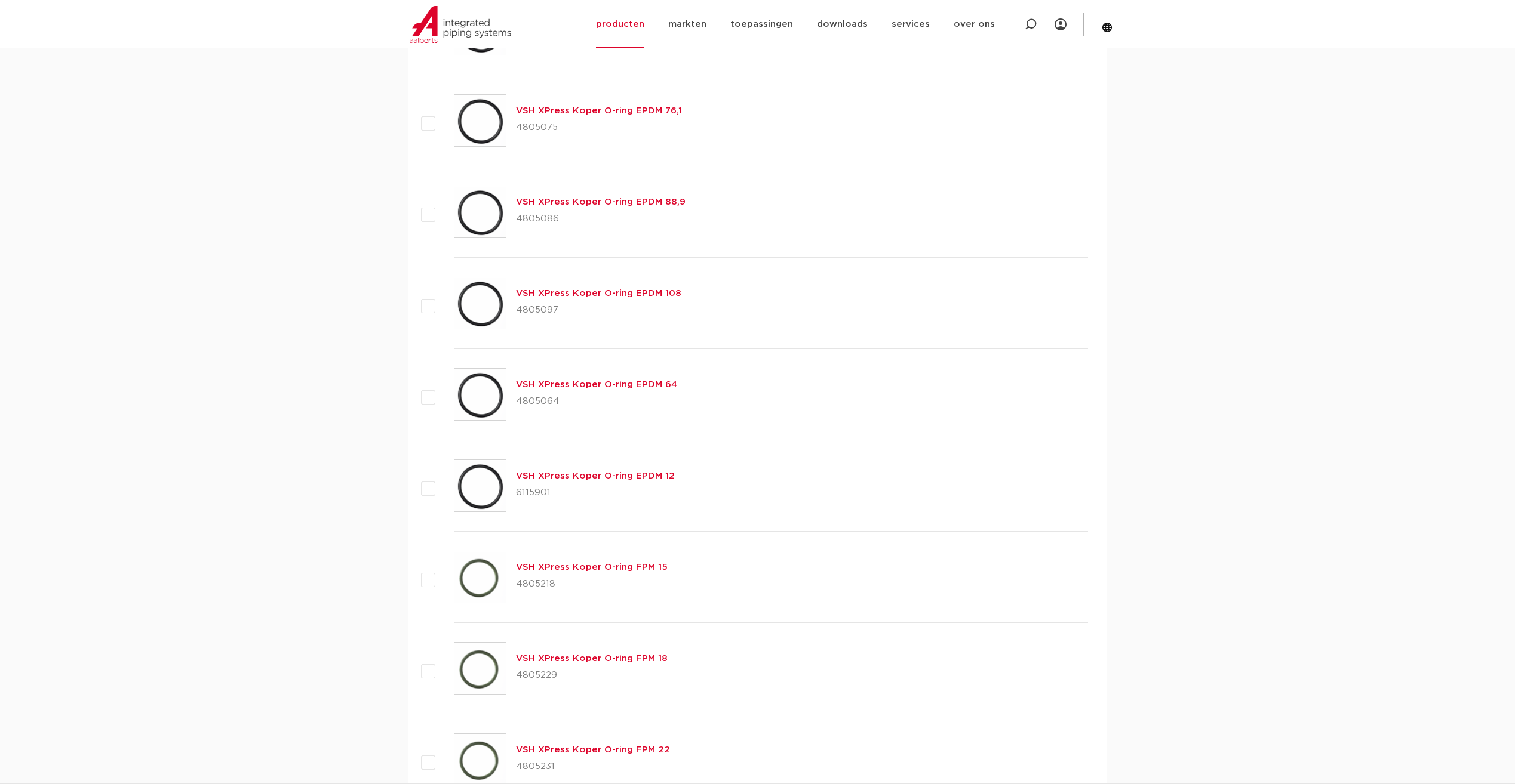
click at [594, 564] on link "VSH XPress Koper O-ring FPM 15" at bounding box center [592, 567] width 152 height 9
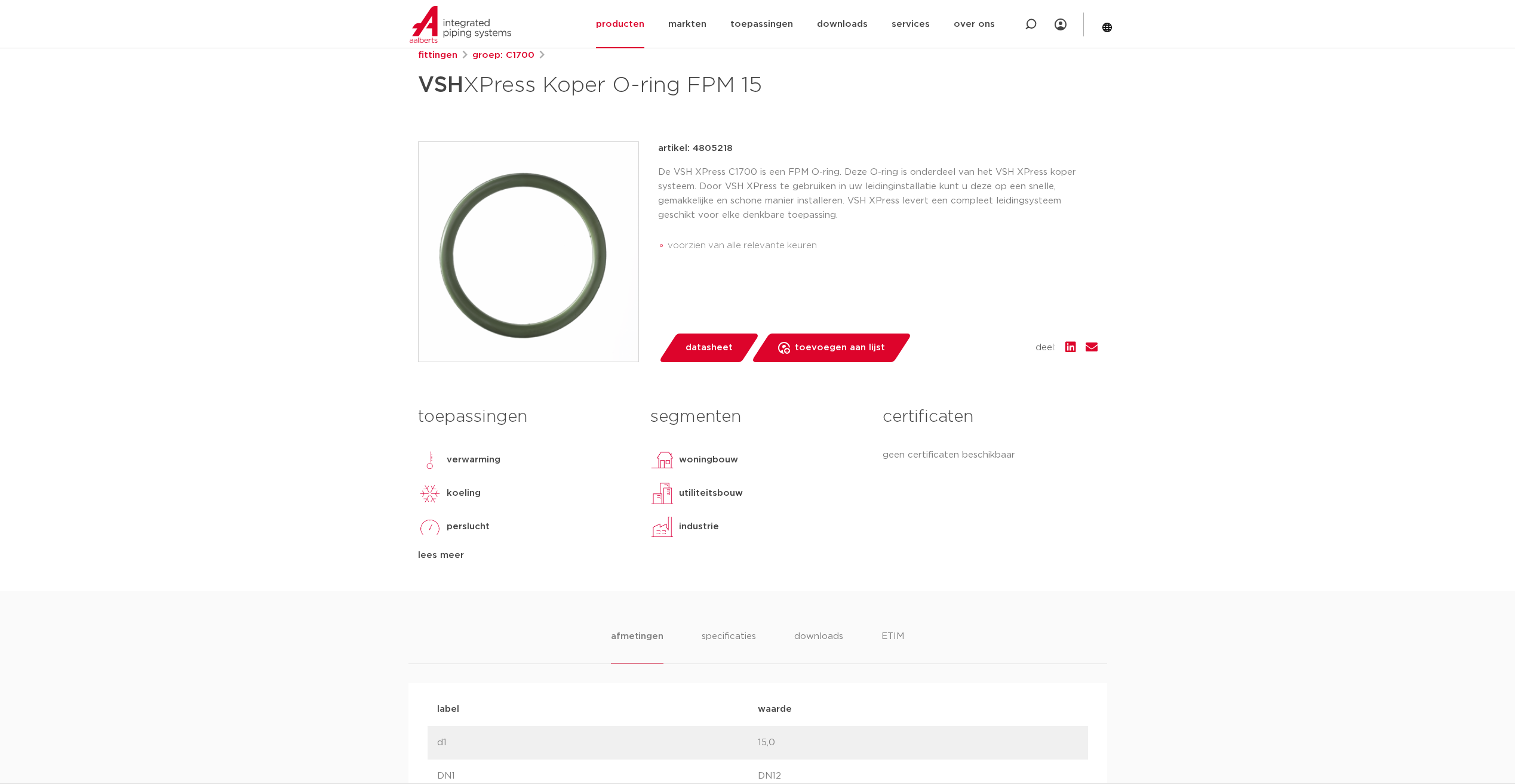
scroll to position [179, 0]
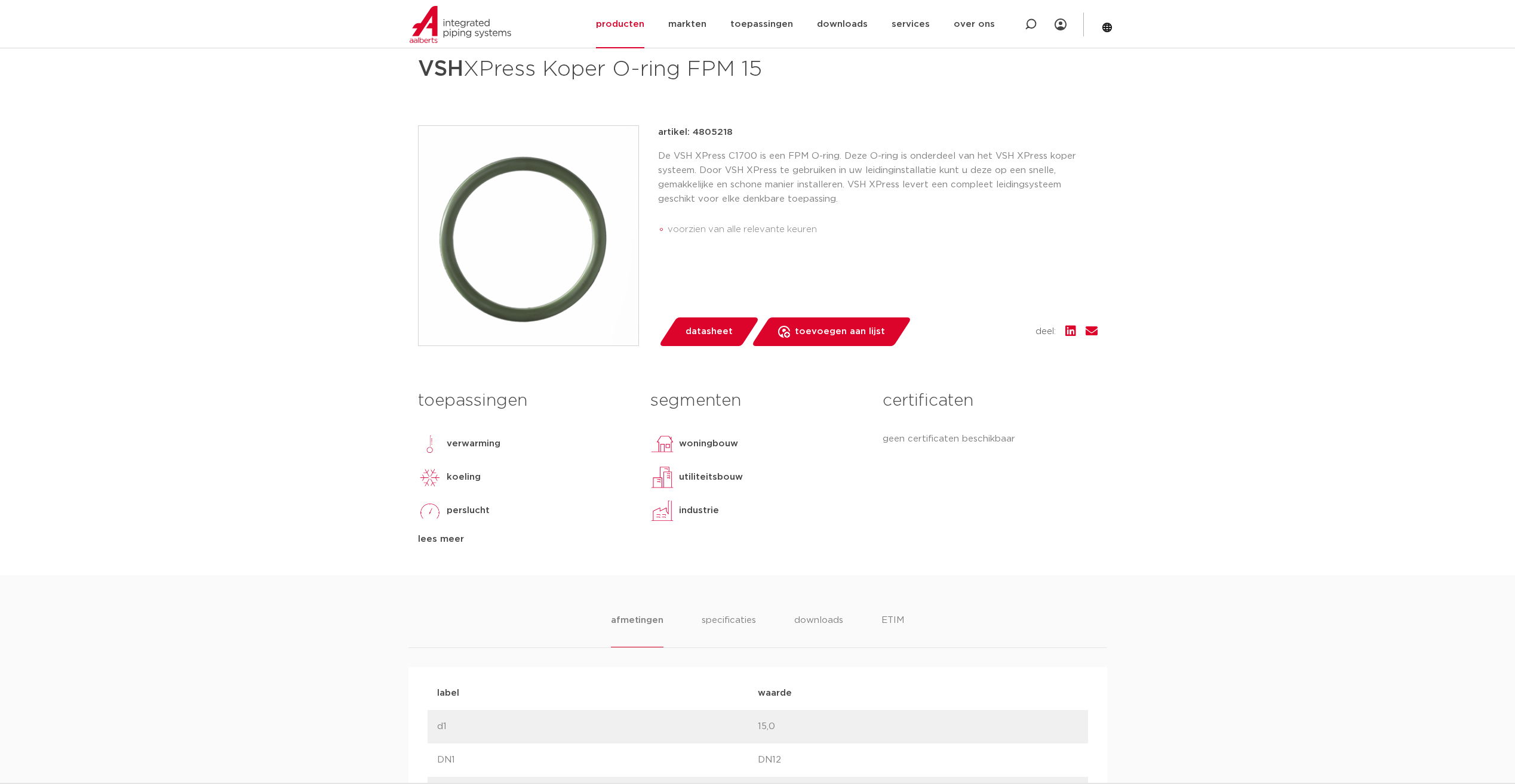
click at [442, 550] on div "toepassingen verwarming koeling perslucht solar installatie vacuüm lees meer le…" at bounding box center [758, 480] width 697 height 191
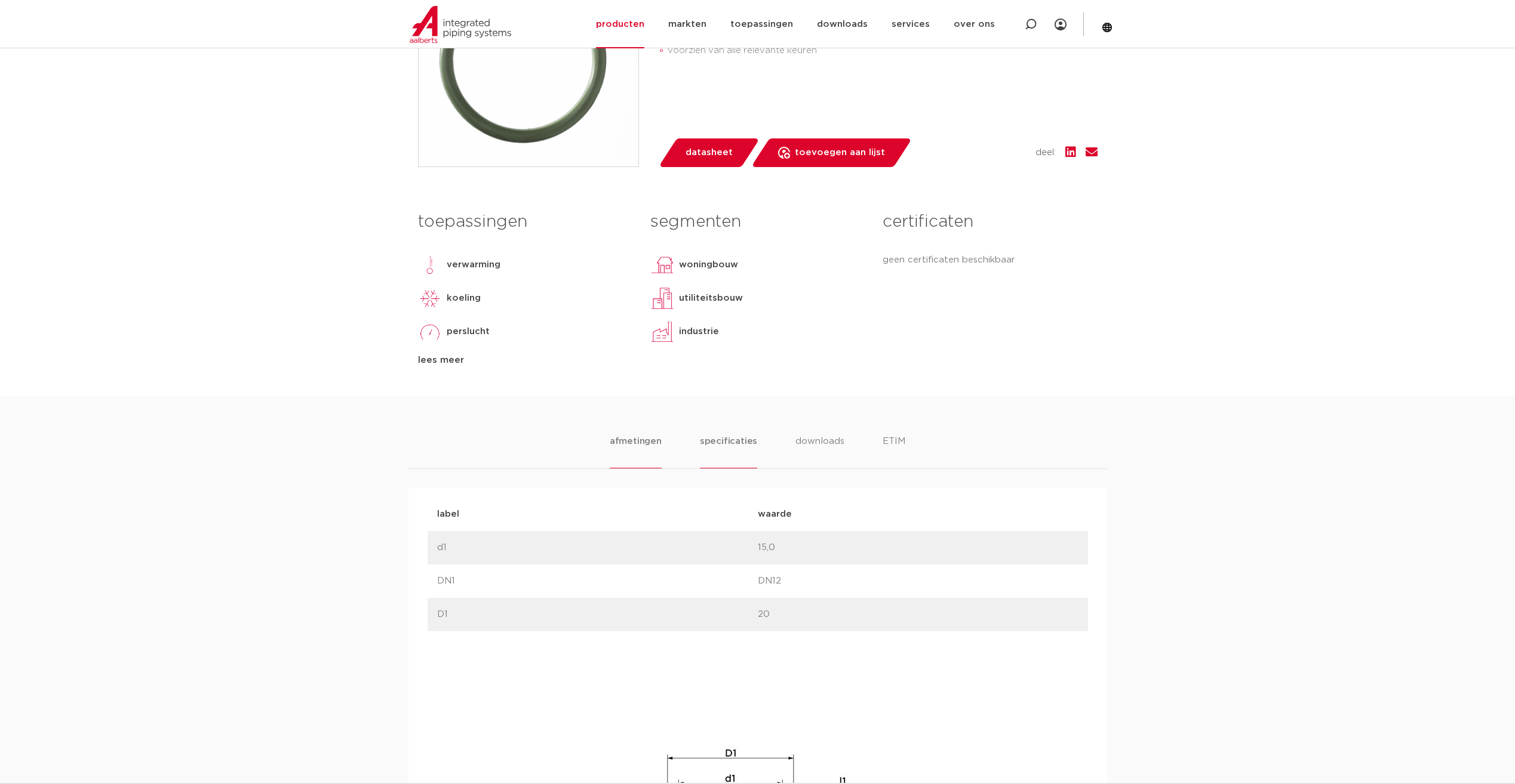
click at [733, 461] on li "specificaties" at bounding box center [729, 451] width 57 height 34
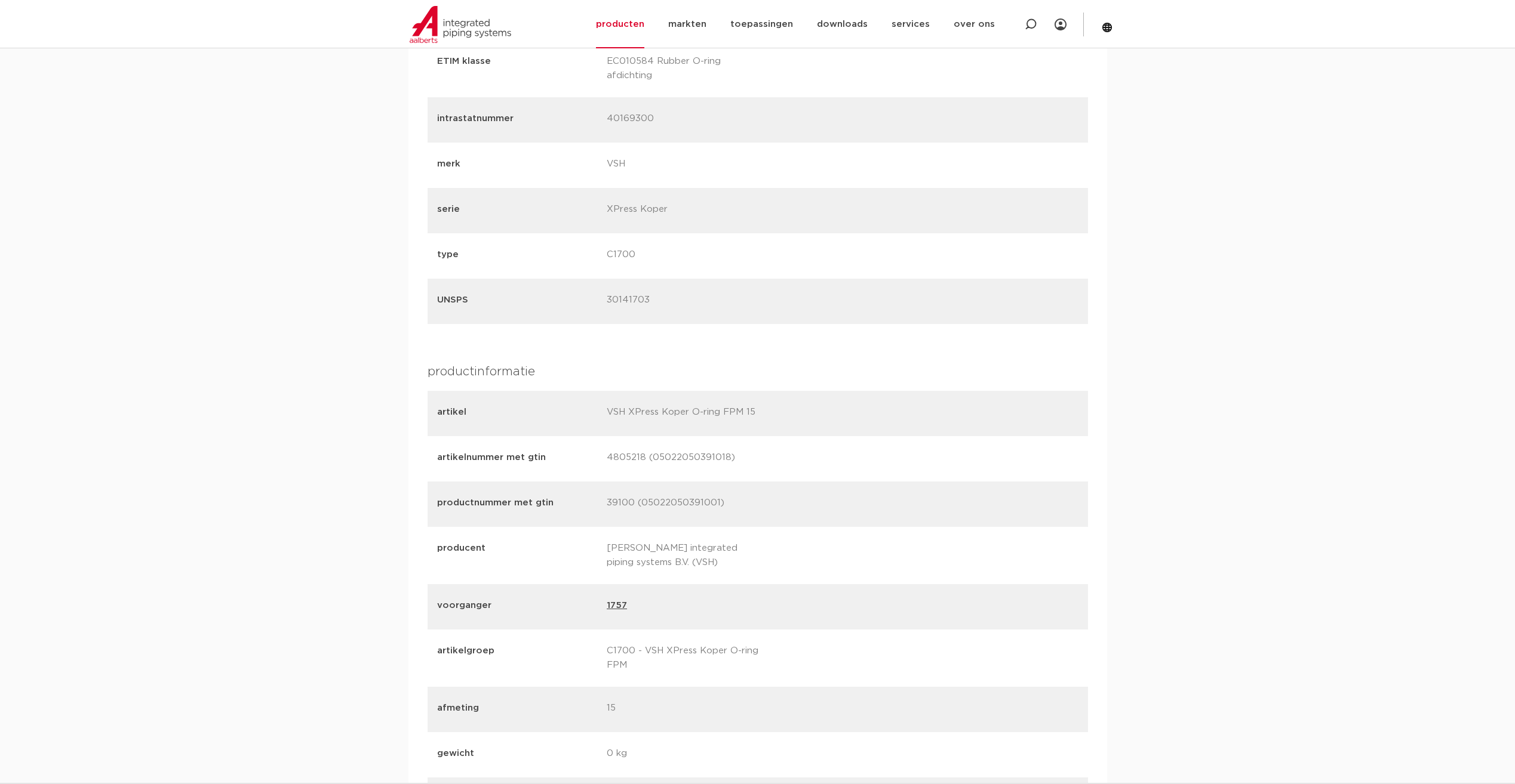
scroll to position [1194, 0]
drag, startPoint x: 752, startPoint y: 492, endPoint x: 702, endPoint y: 566, distance: 89.3
click at [702, 579] on div "voorganger 1757" at bounding box center [758, 602] width 660 height 46
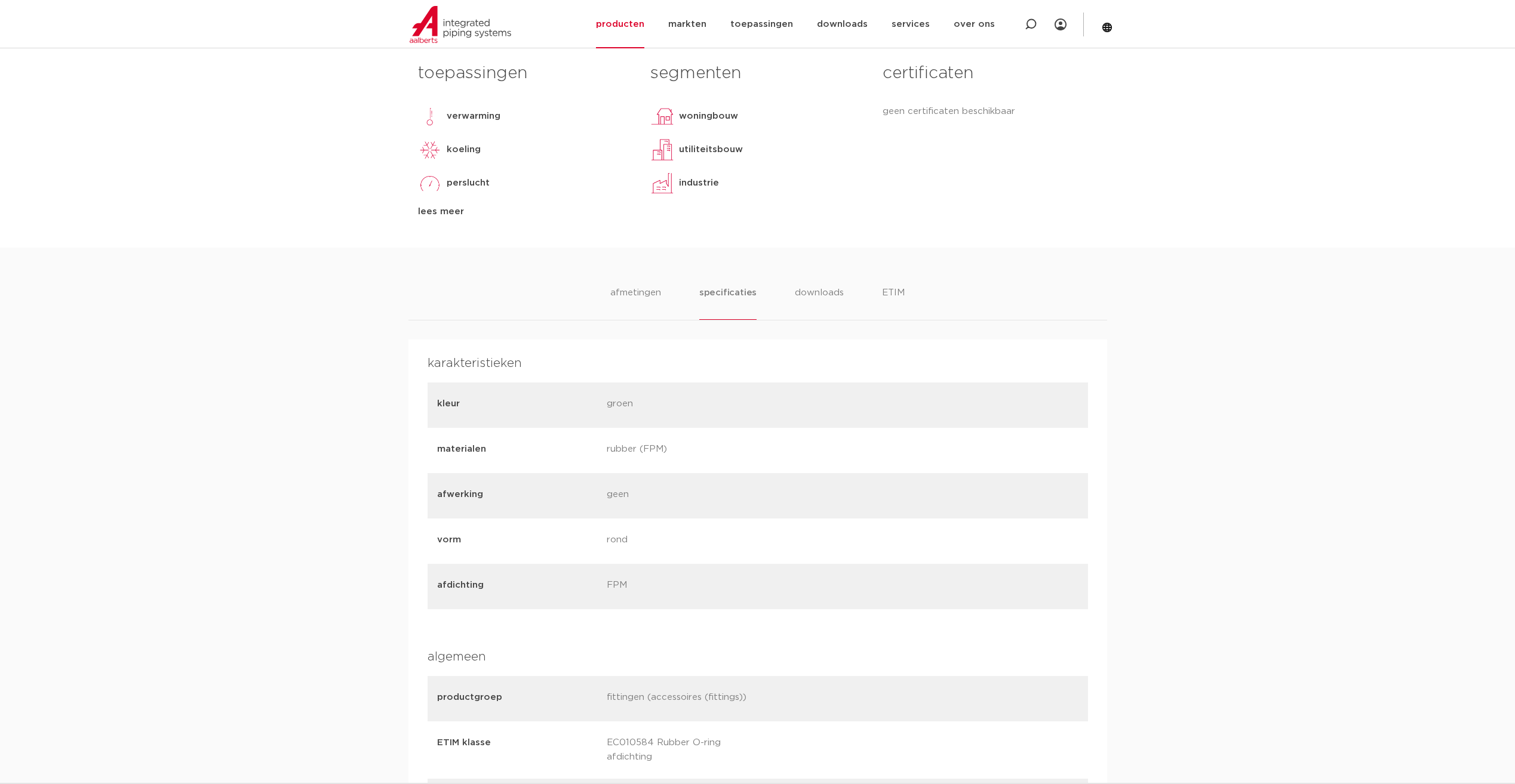
scroll to position [418, 0]
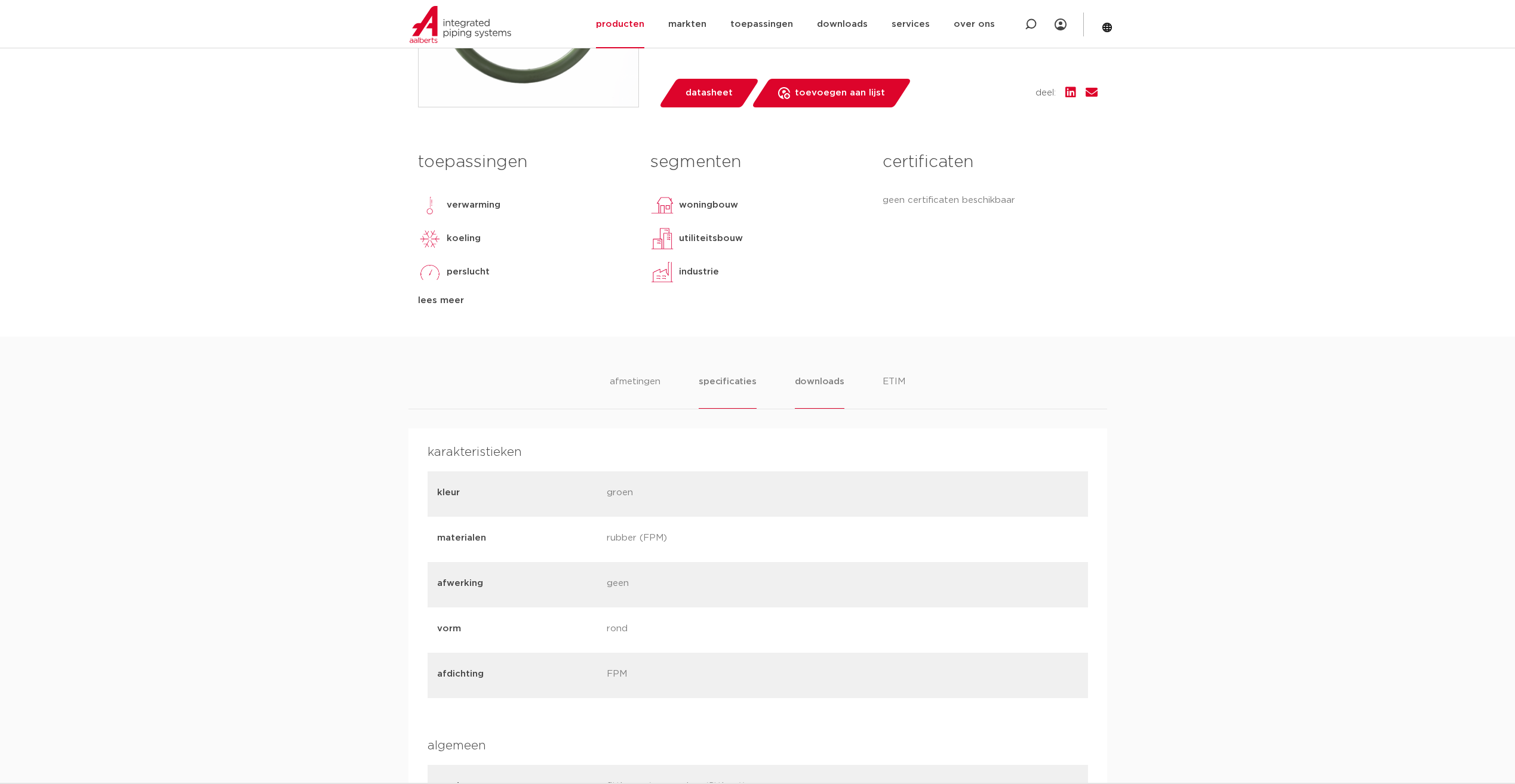
drag, startPoint x: 806, startPoint y: 400, endPoint x: 818, endPoint y: 395, distance: 13.0
click at [807, 400] on li "downloads" at bounding box center [819, 392] width 50 height 34
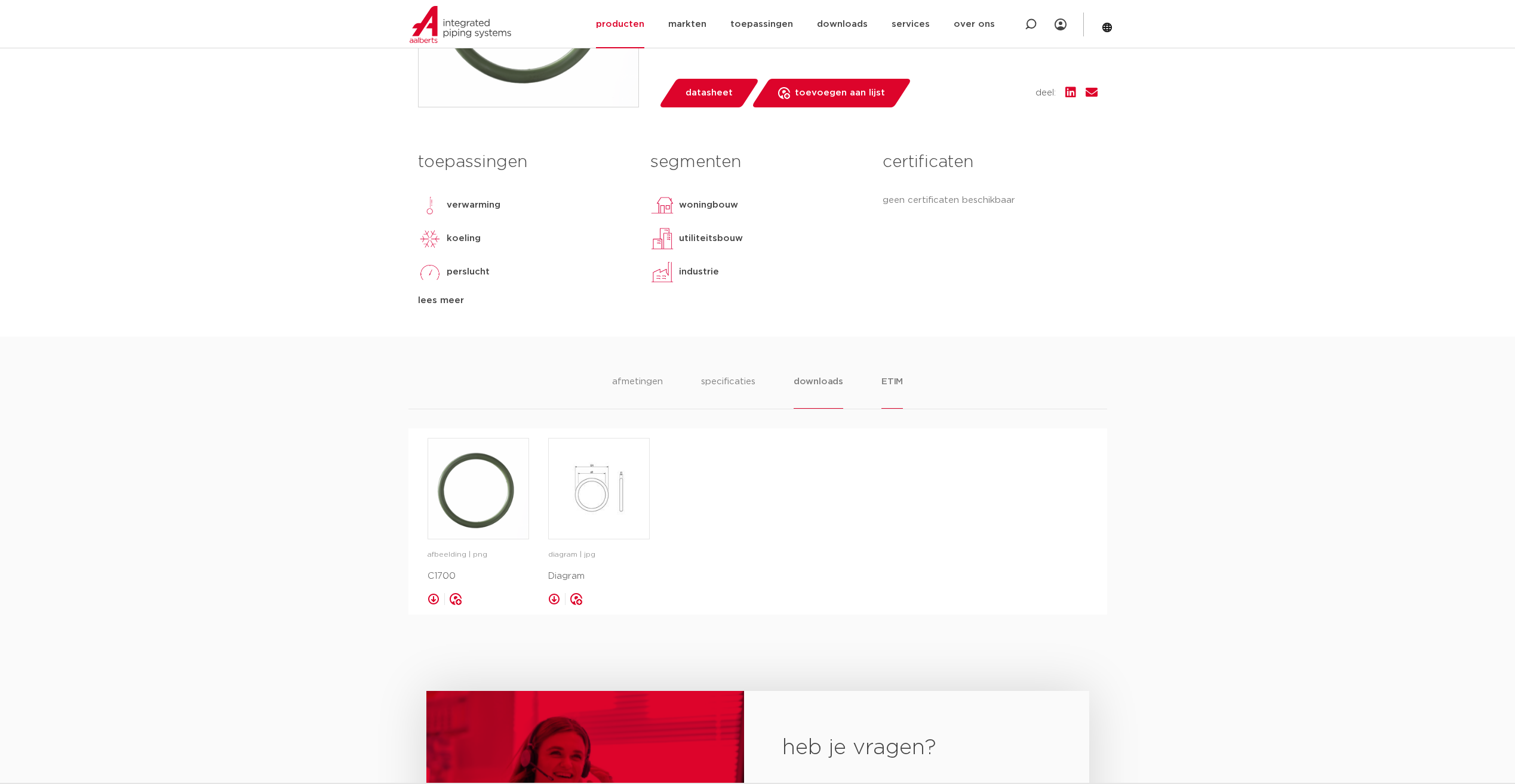
click at [884, 385] on li "ETIM" at bounding box center [892, 392] width 22 height 34
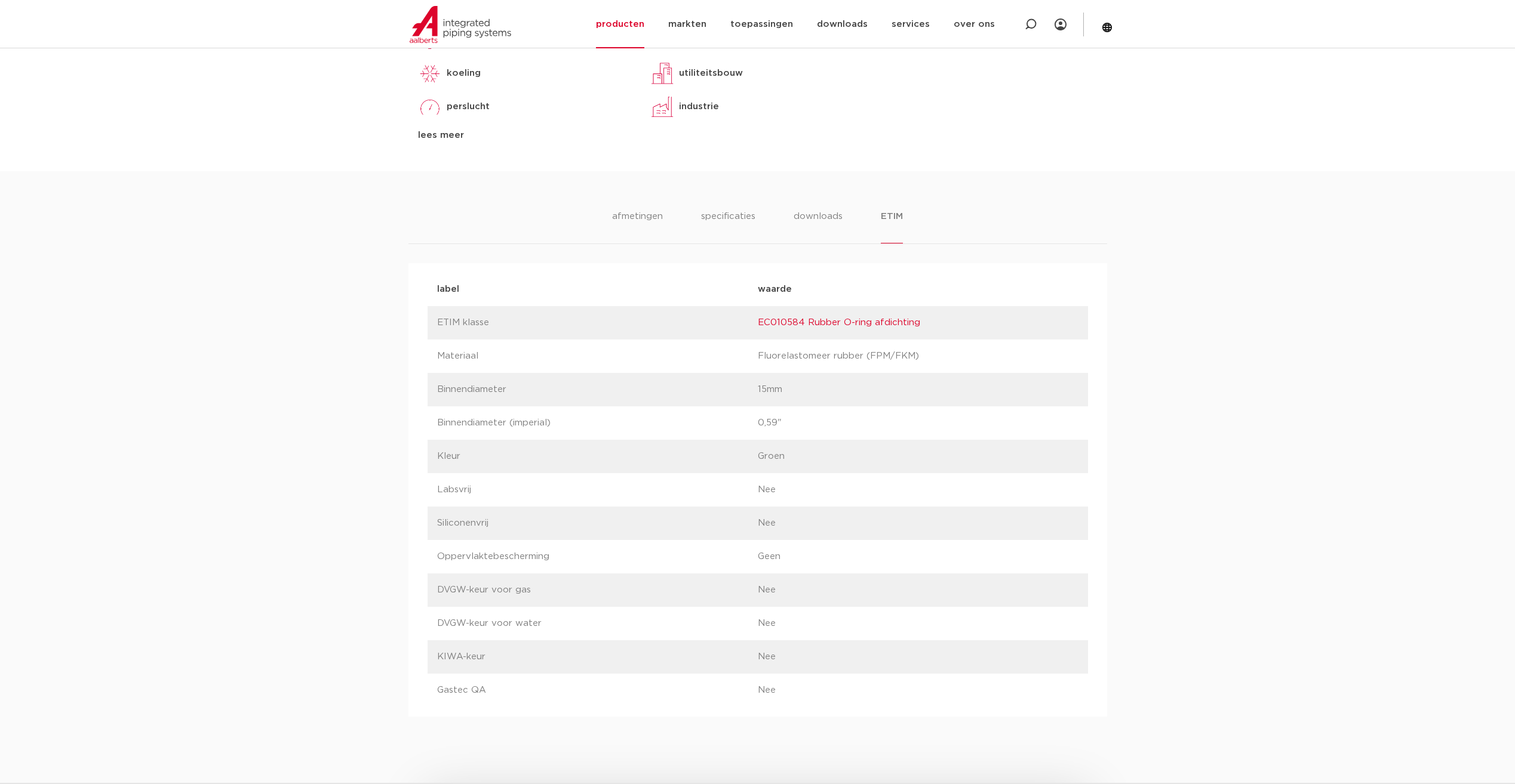
scroll to position [597, 0]
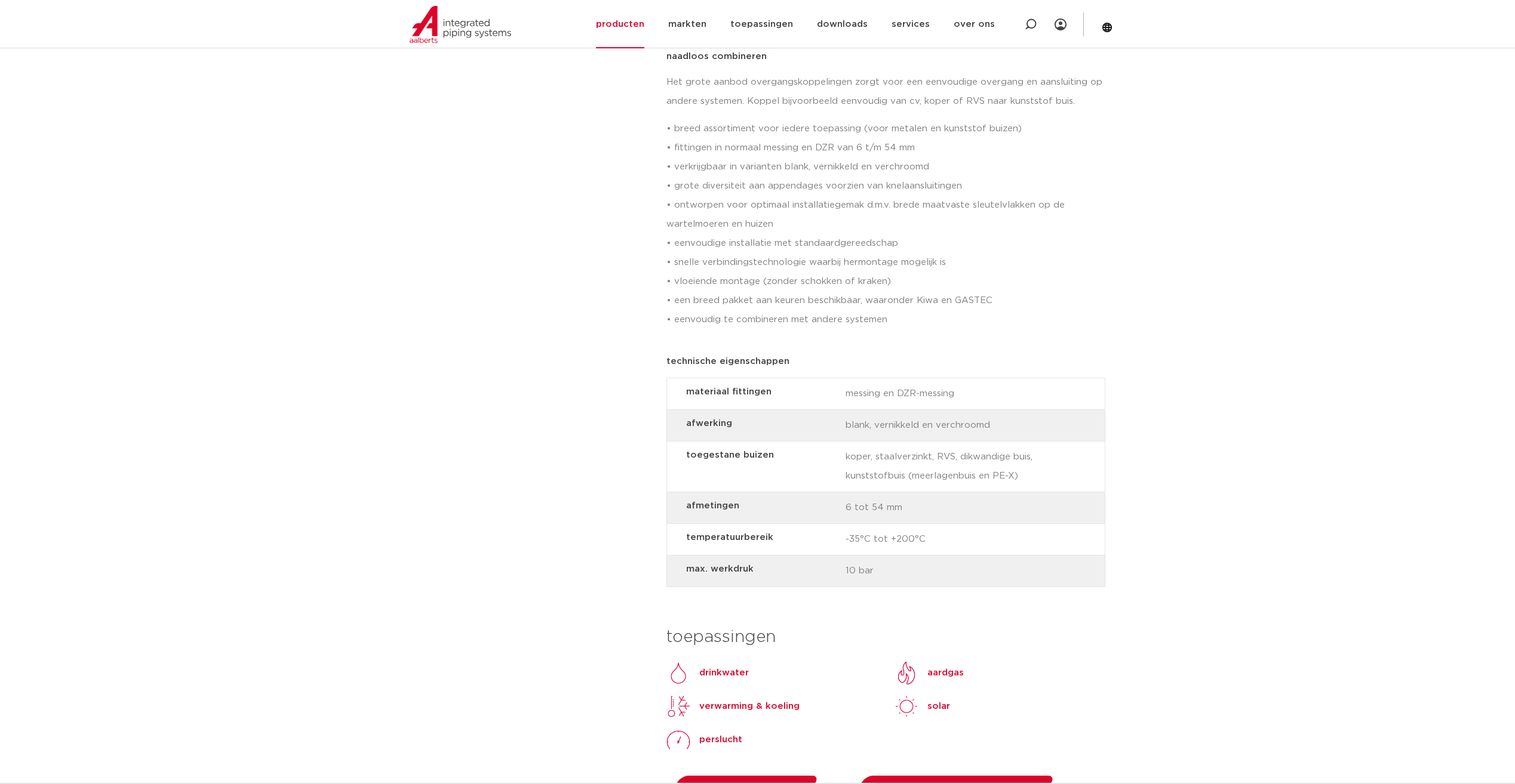
scroll to position [1074, 0]
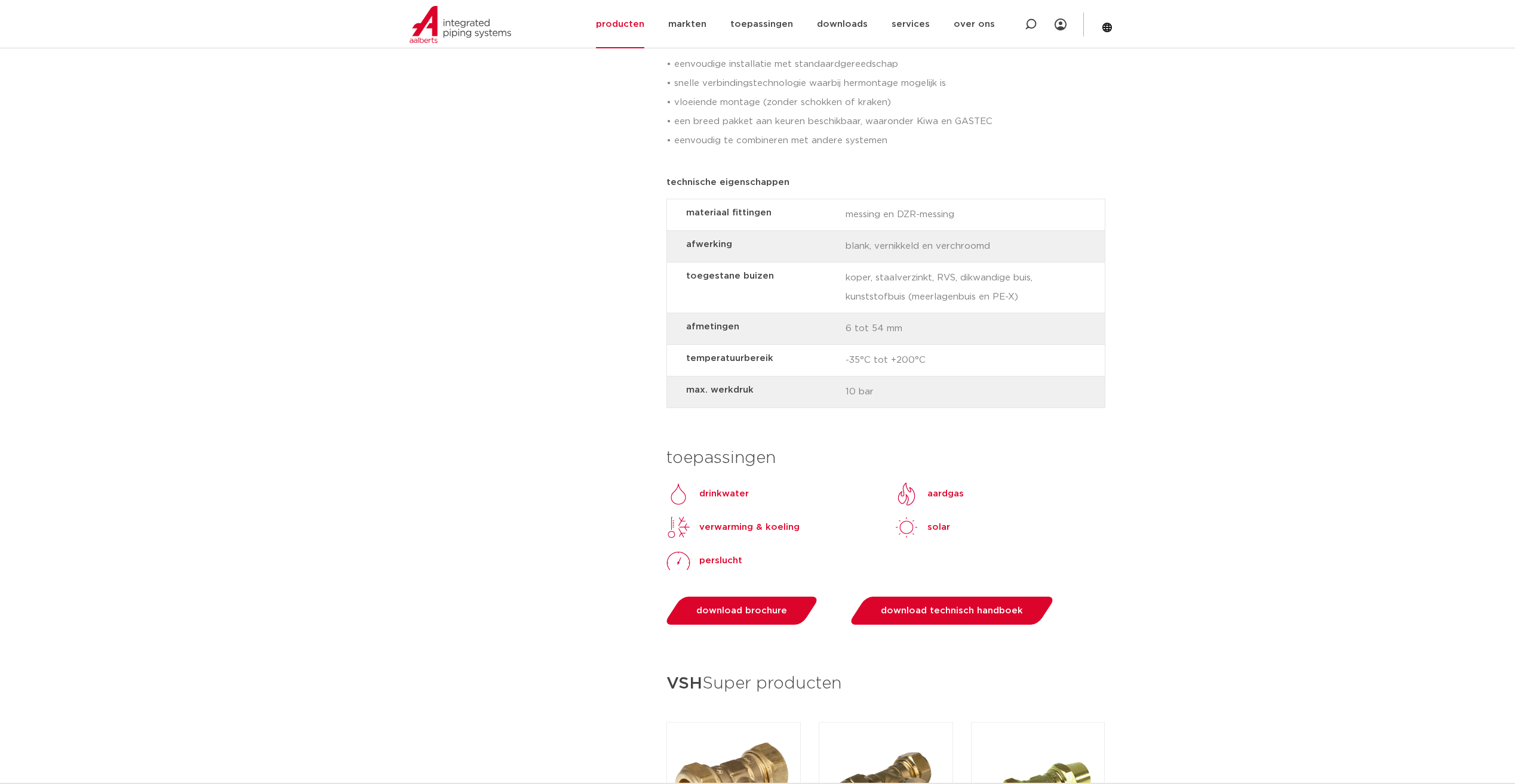
click at [720, 560] on p "perslucht" at bounding box center [720, 561] width 43 height 14
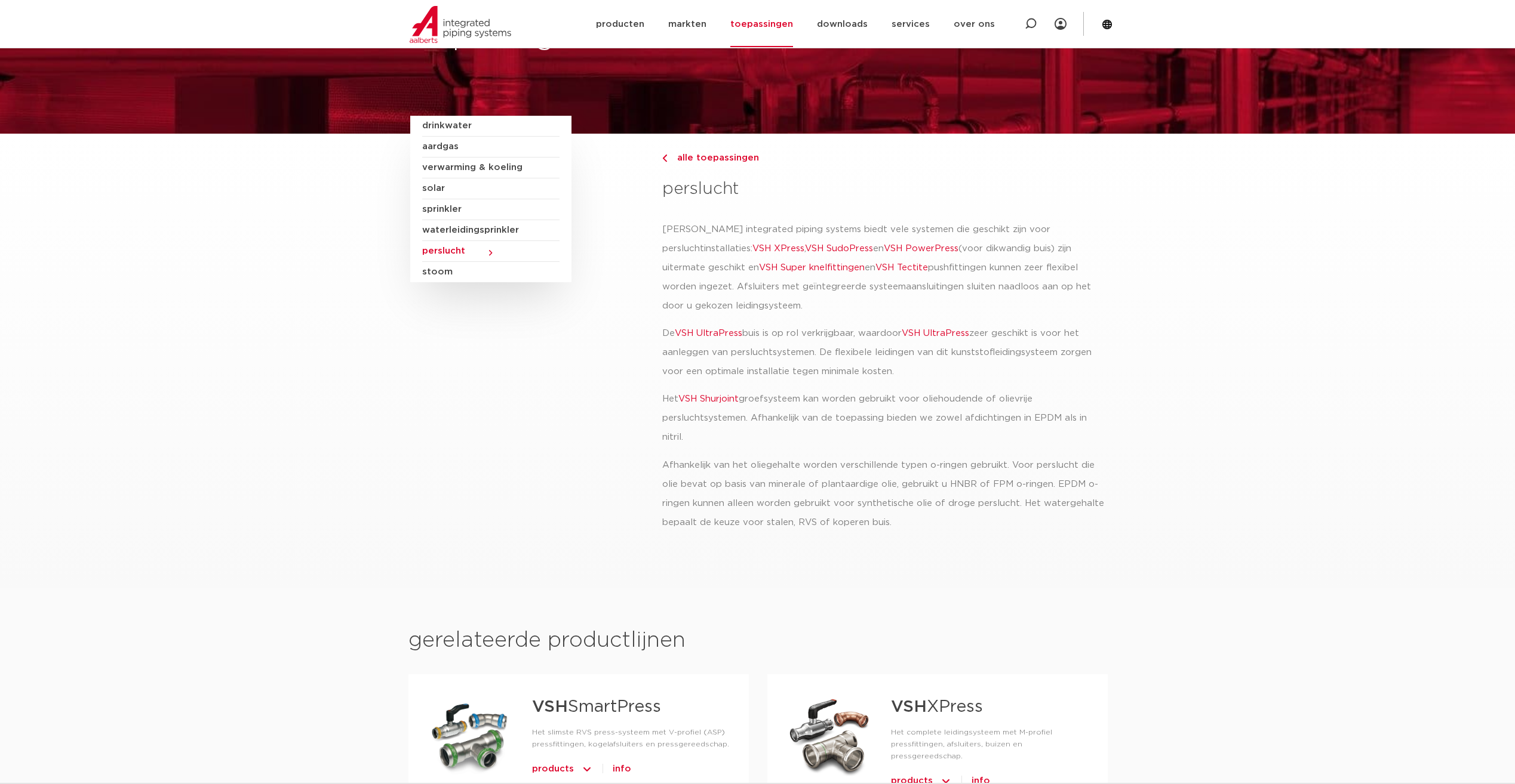
scroll to position [42, 0]
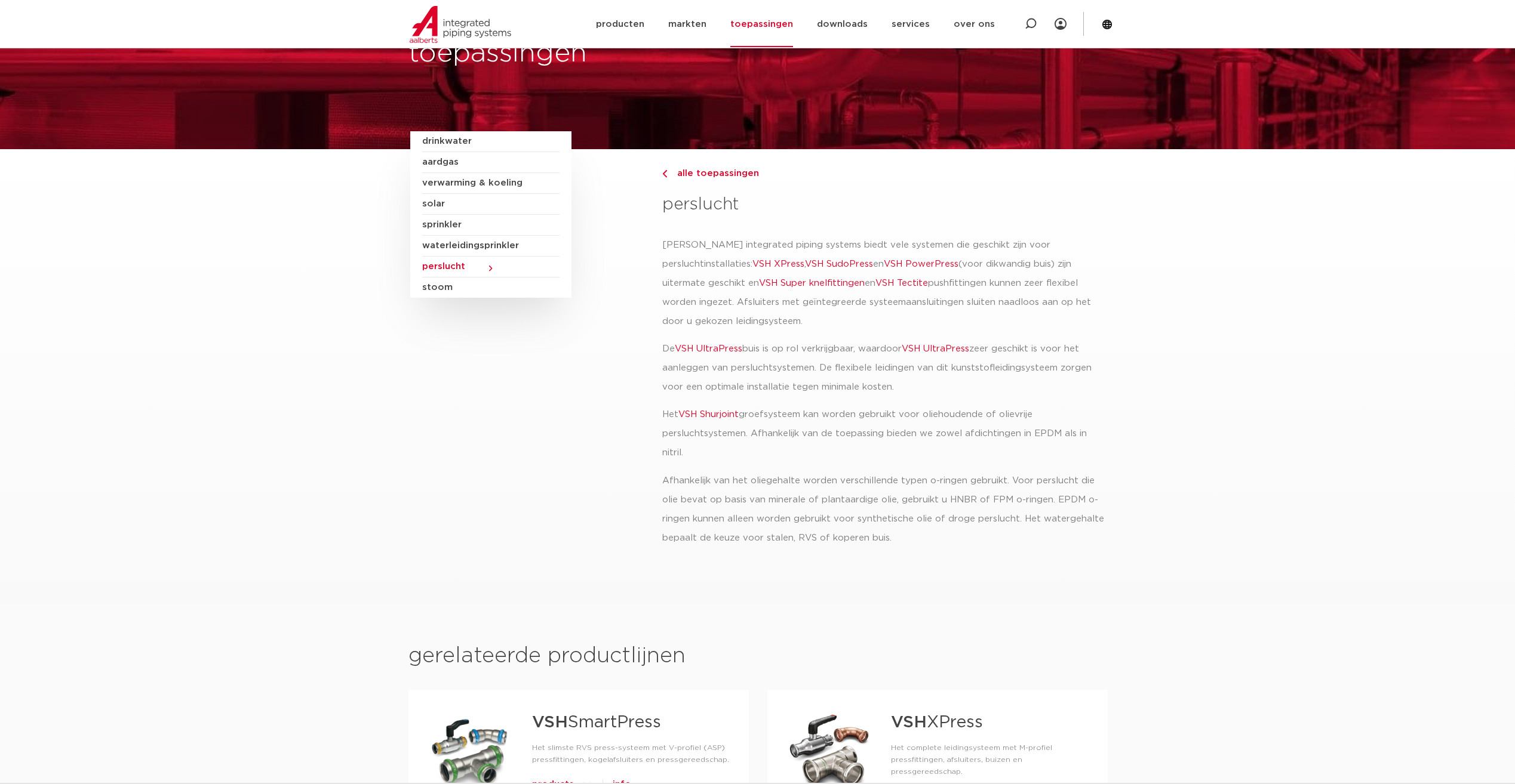
drag, startPoint x: 371, startPoint y: 529, endPoint x: 417, endPoint y: 468, distance: 76.4
click at [417, 468] on div "drinkwater aardgas verwarming & koeling solar sprinkler waterleidingsprinkler p…" at bounding box center [528, 344] width 253 height 425
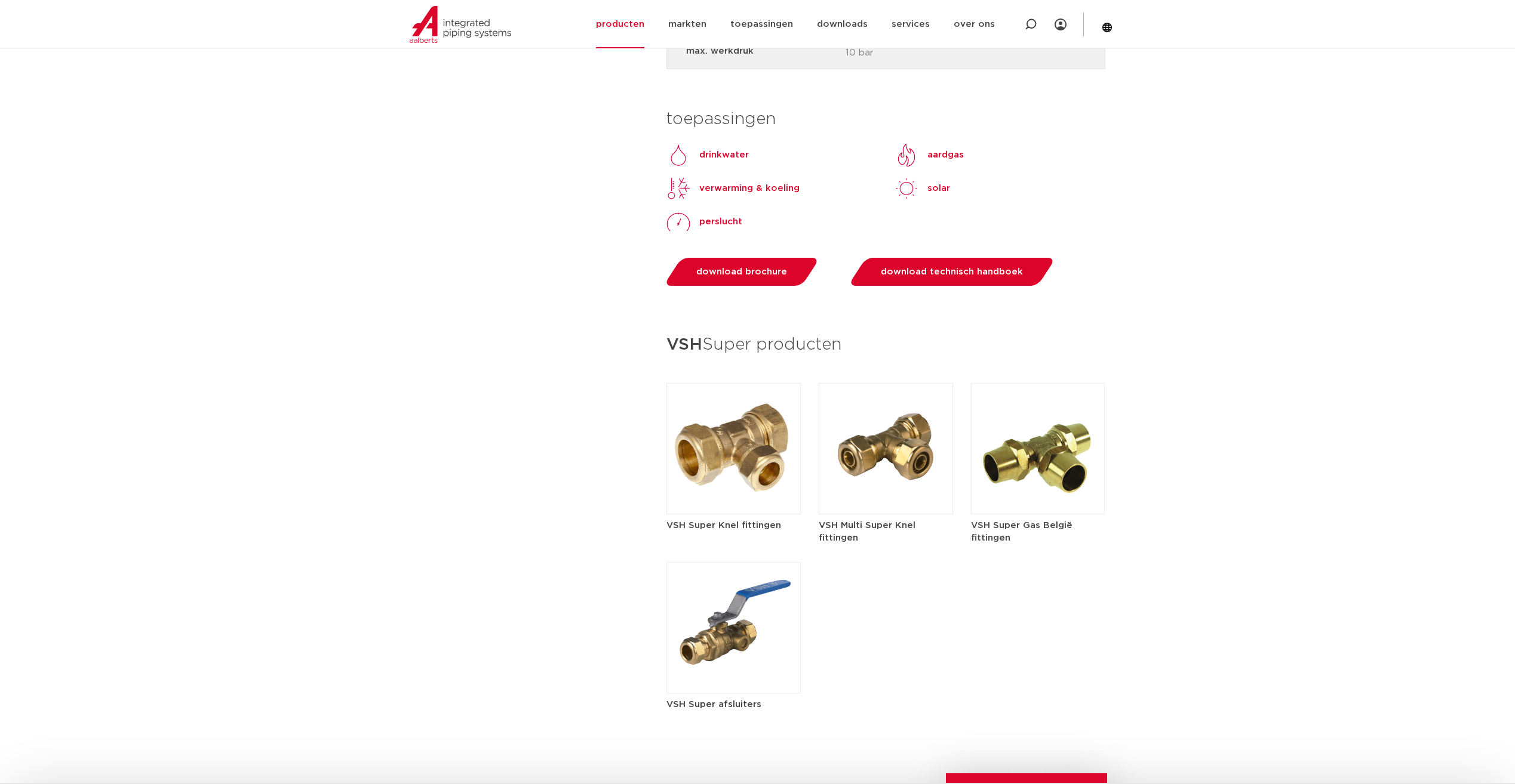
scroll to position [1433, 0]
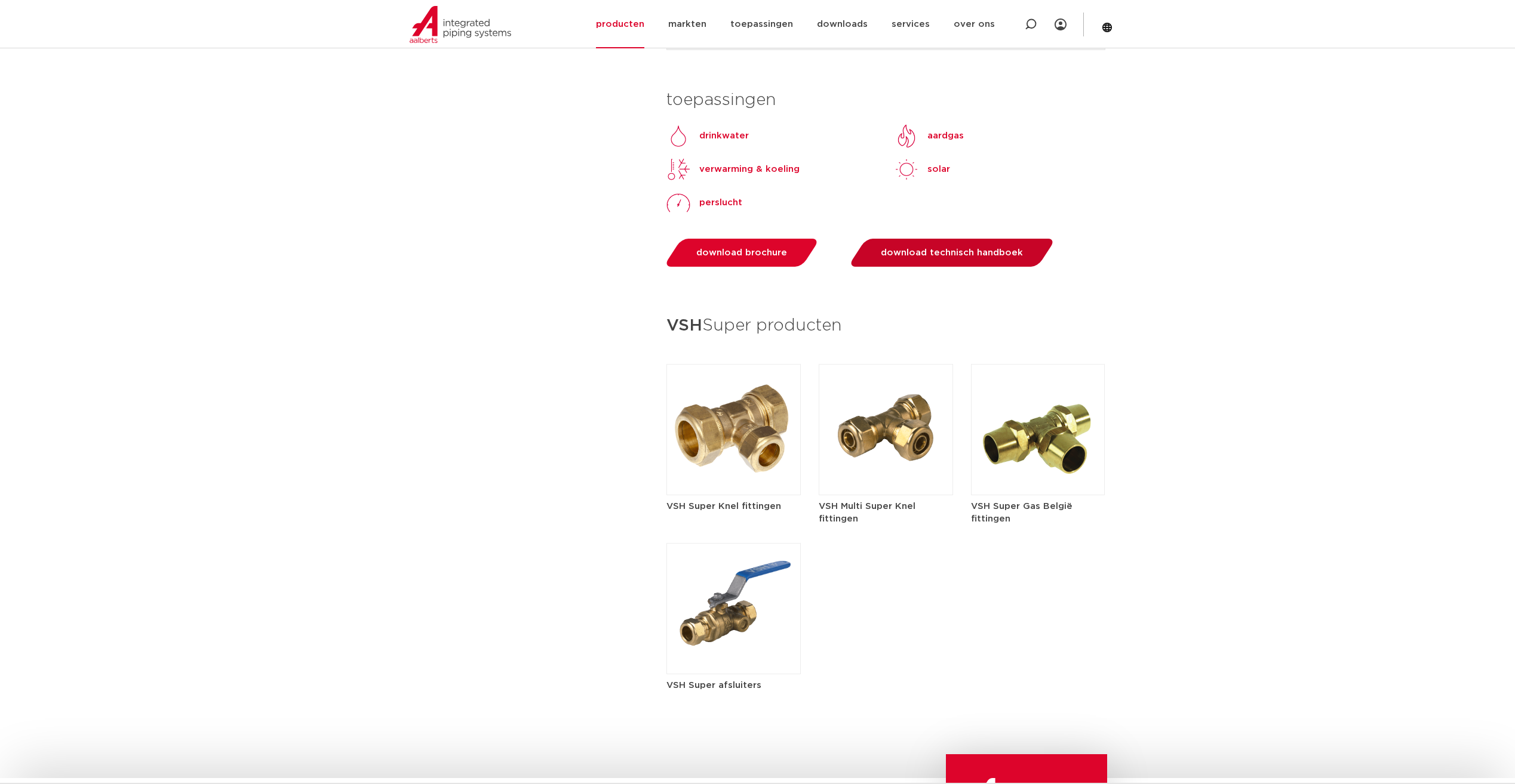
click at [940, 260] on link "download technisch handboek" at bounding box center [951, 252] width 208 height 28
click at [701, 420] on img at bounding box center [733, 429] width 134 height 131
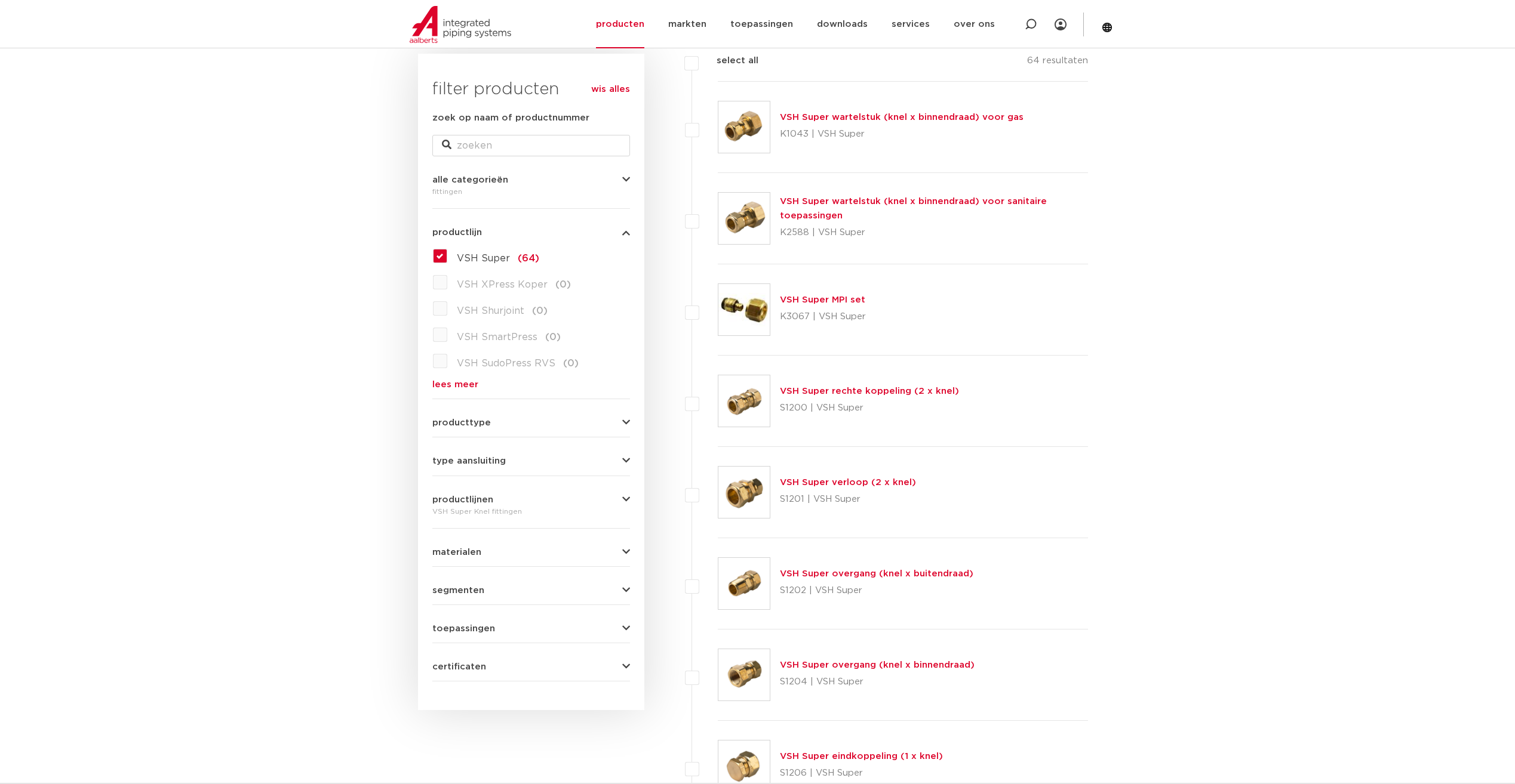
scroll to position [179, 0]
click at [503, 409] on div "producttype meerdelig (5) accessoires (fittings) (5) voordeelpakket (1) demonta…" at bounding box center [531, 415] width 197 height 18
click at [502, 416] on button "producttype" at bounding box center [531, 420] width 197 height 9
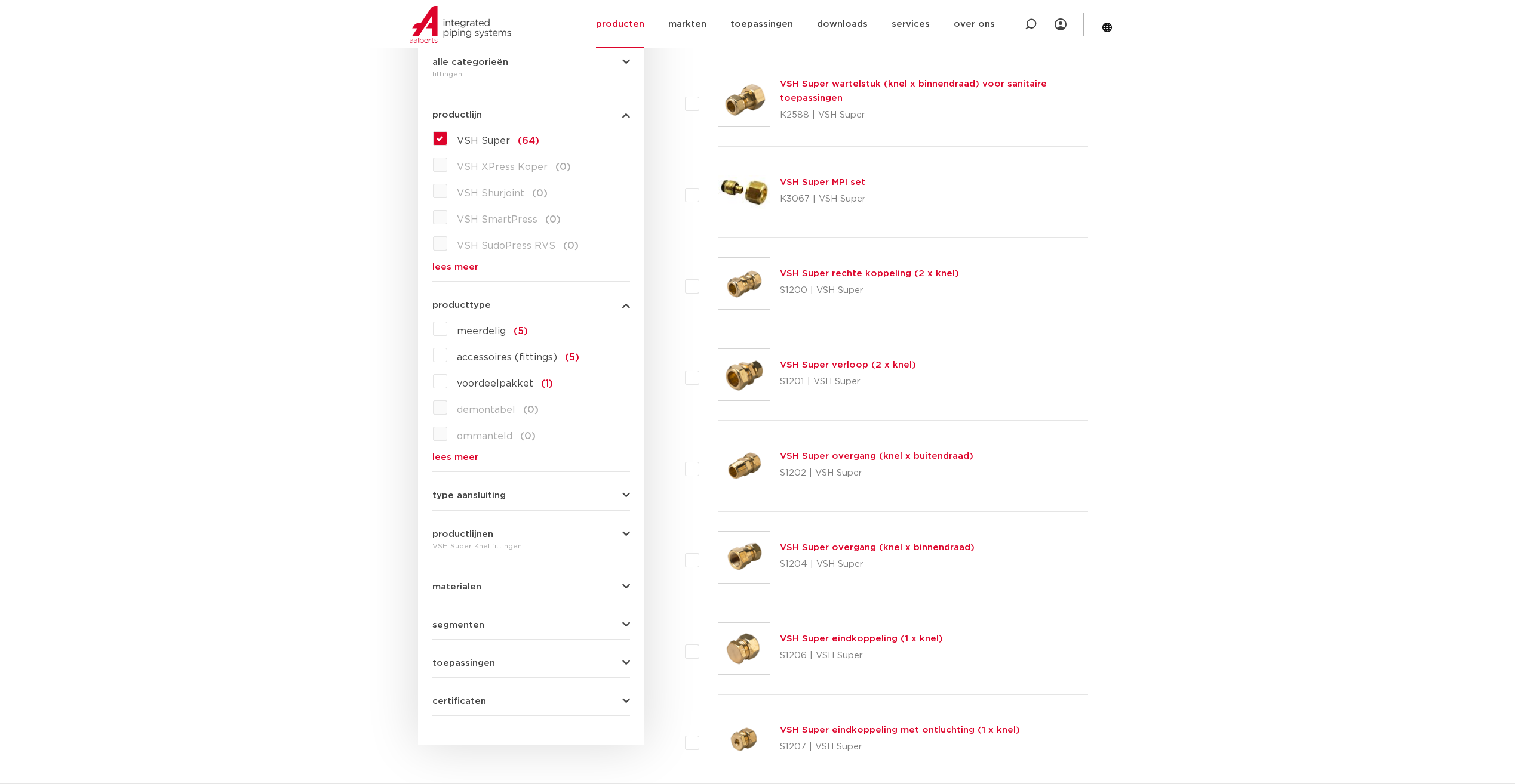
scroll to position [298, 0]
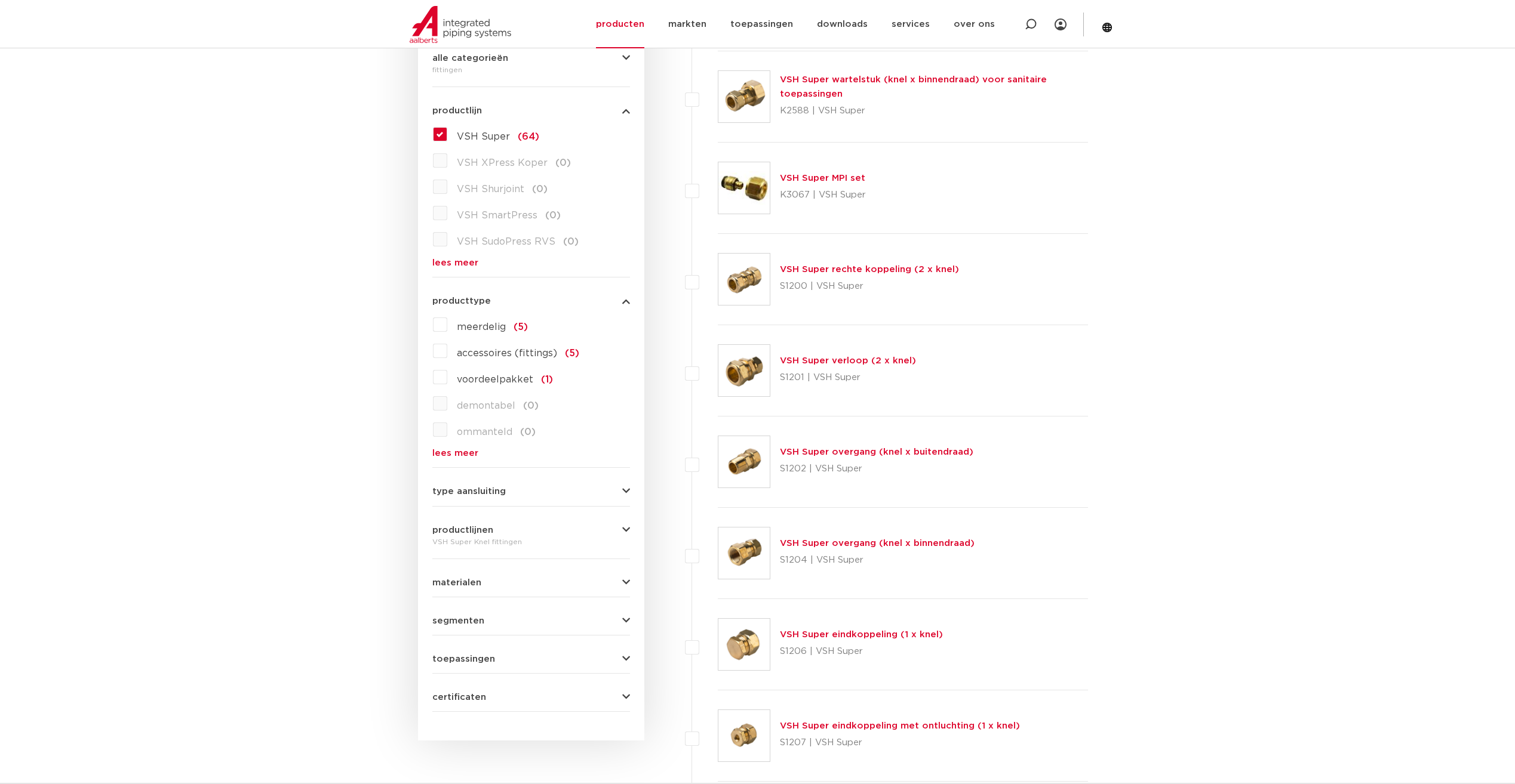
click at [477, 485] on div "type aansluiting buiseind (4) Rp - binnendraad cilindrisch (BSPT) (3) R - buite…" at bounding box center [531, 487] width 197 height 18
click at [477, 488] on span "type aansluiting" at bounding box center [469, 491] width 74 height 9
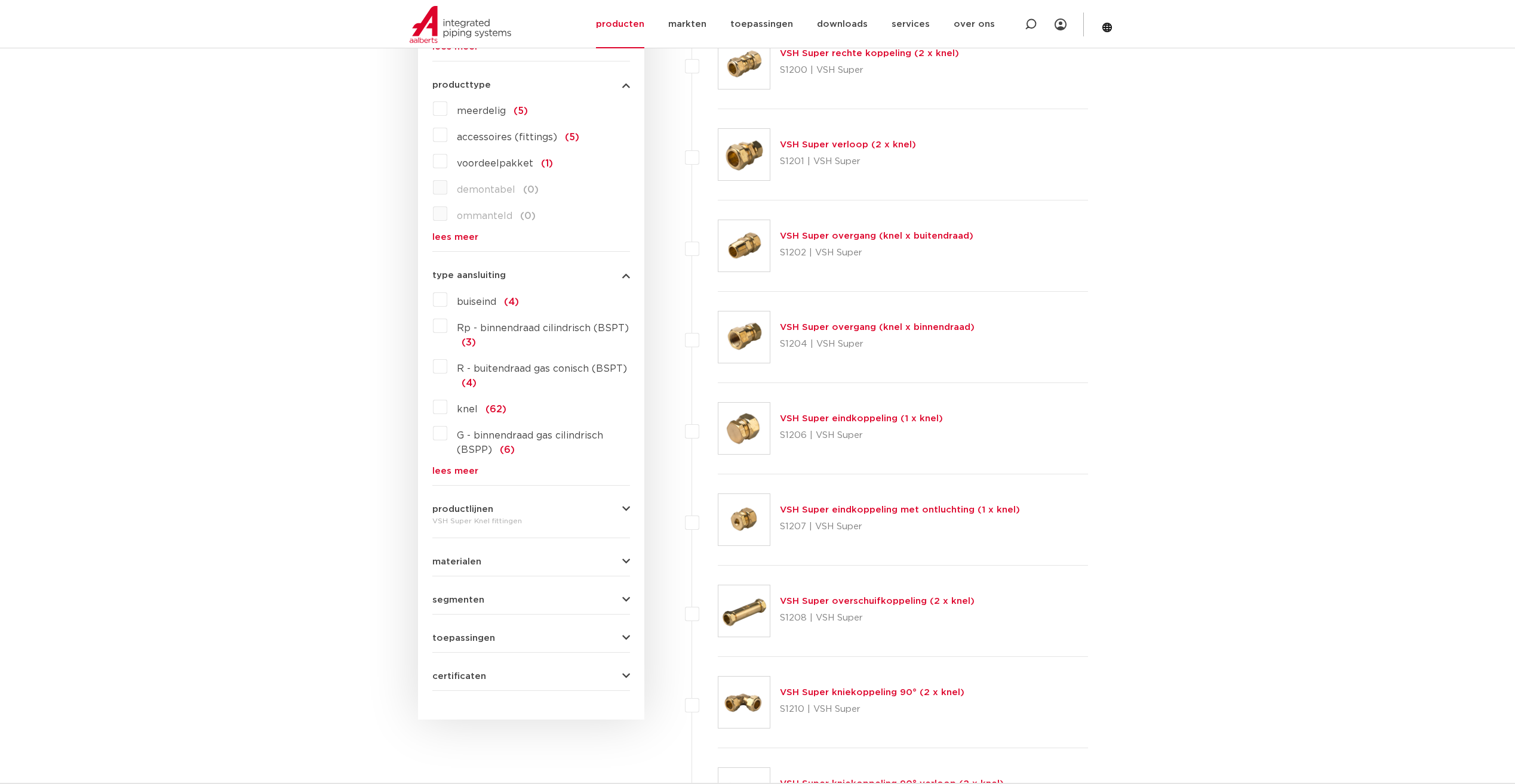
scroll to position [537, 0]
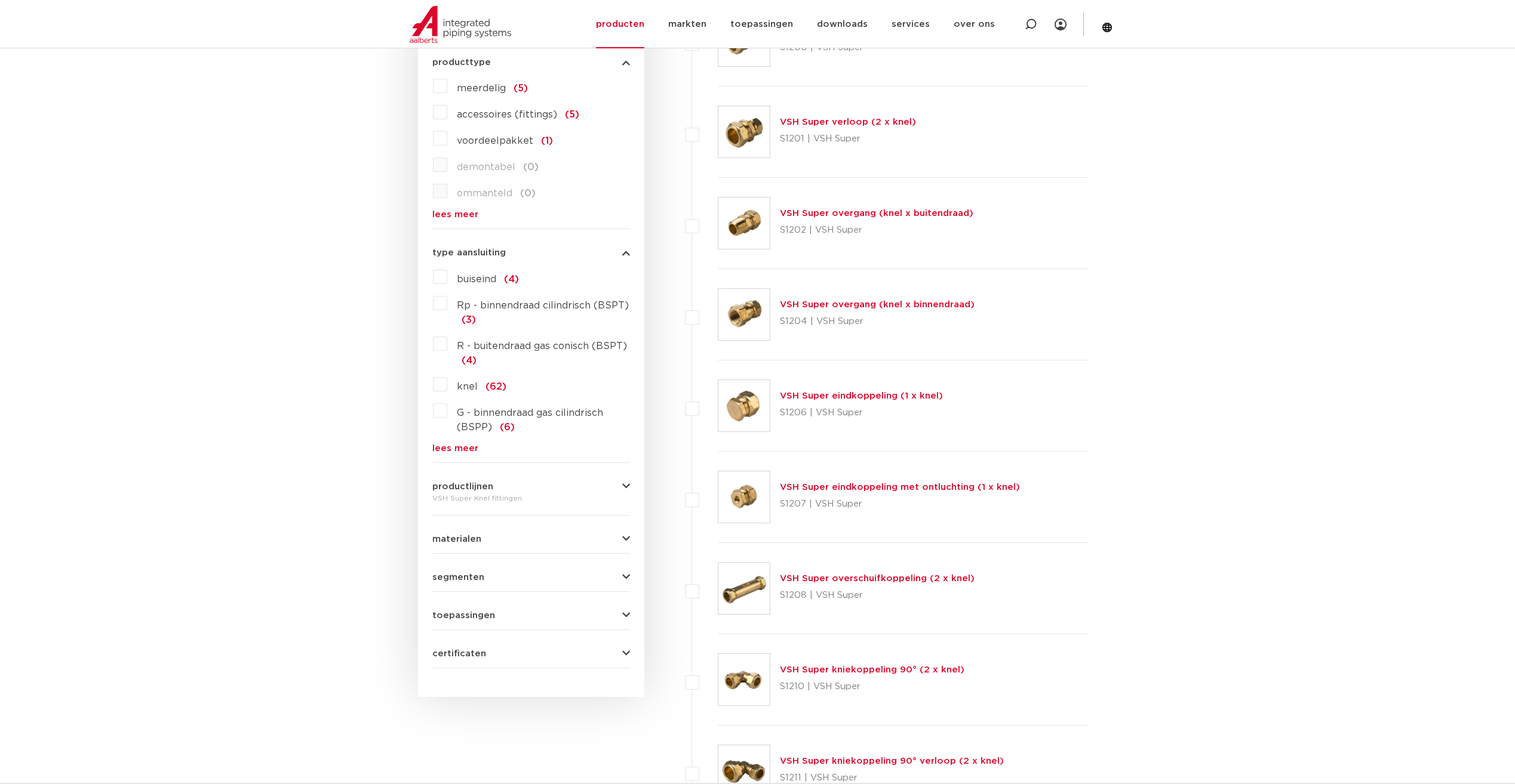
click at [459, 444] on link "lees meer" at bounding box center [531, 448] width 197 height 9
click at [447, 343] on label "R - buitendraad gas conisch (BSPT) (4)" at bounding box center [539, 350] width 182 height 33
click at [0, 0] on input "R - buitendraad gas conisch (BSPT) (4)" at bounding box center [0, 0] width 0 height 0
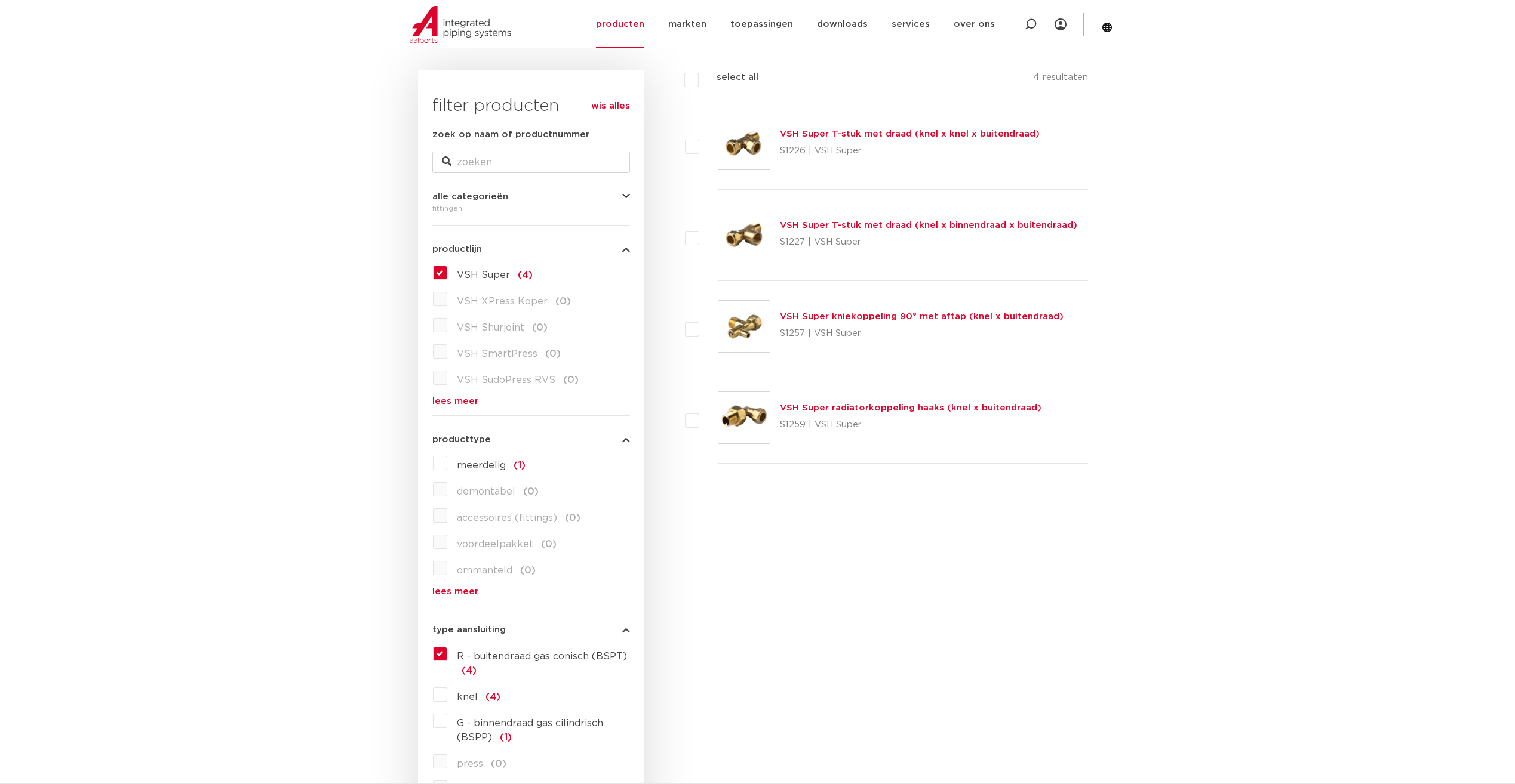
scroll to position [179, 0]
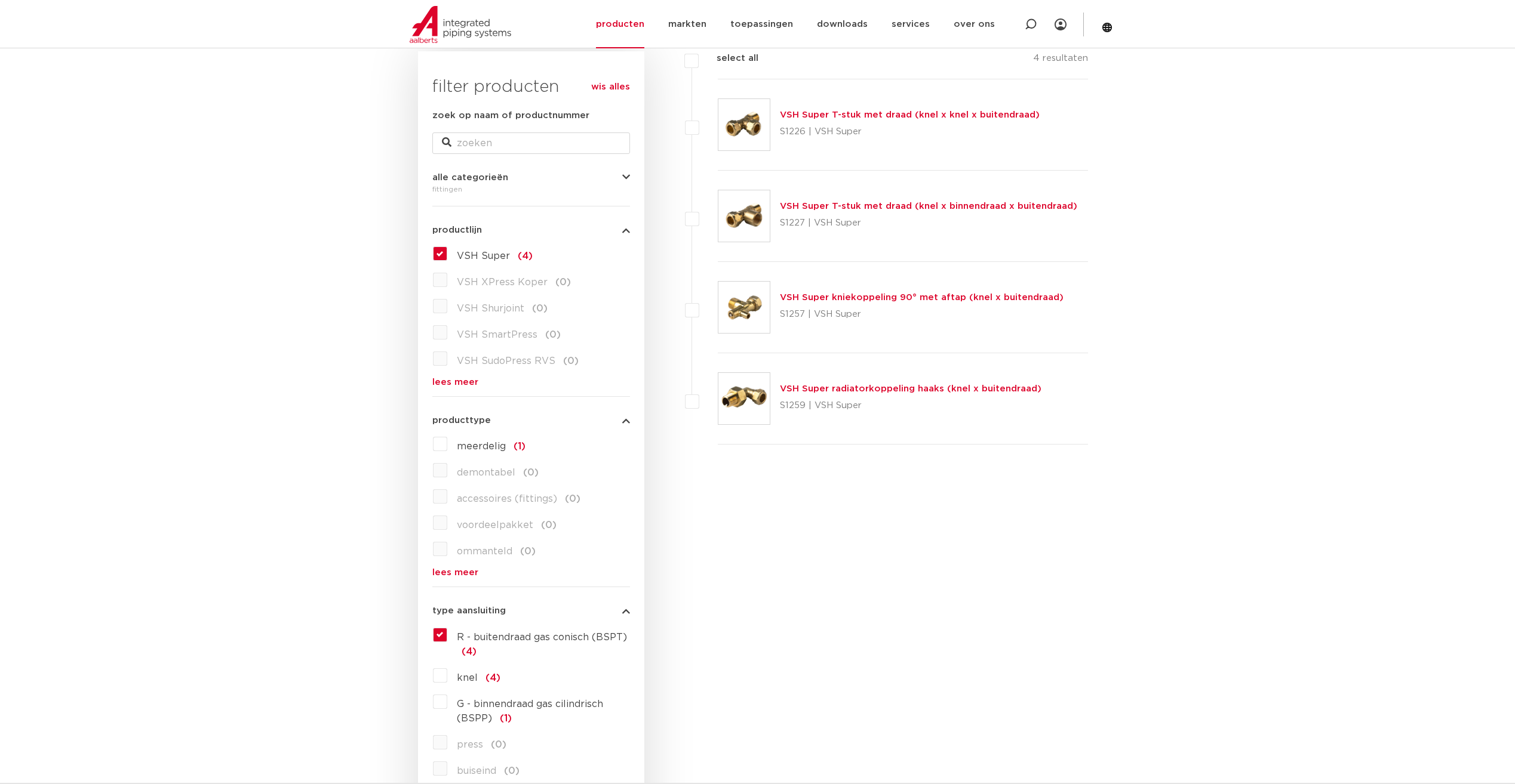
click at [454, 189] on div "fittingen" at bounding box center [531, 189] width 197 height 14
click at [447, 633] on label "R - buitendraad gas conisch (BSPT) (4)" at bounding box center [539, 642] width 182 height 33
click at [0, 0] on input "R - buitendraad gas conisch (BSPT) (4)" at bounding box center [0, 0] width 0 height 0
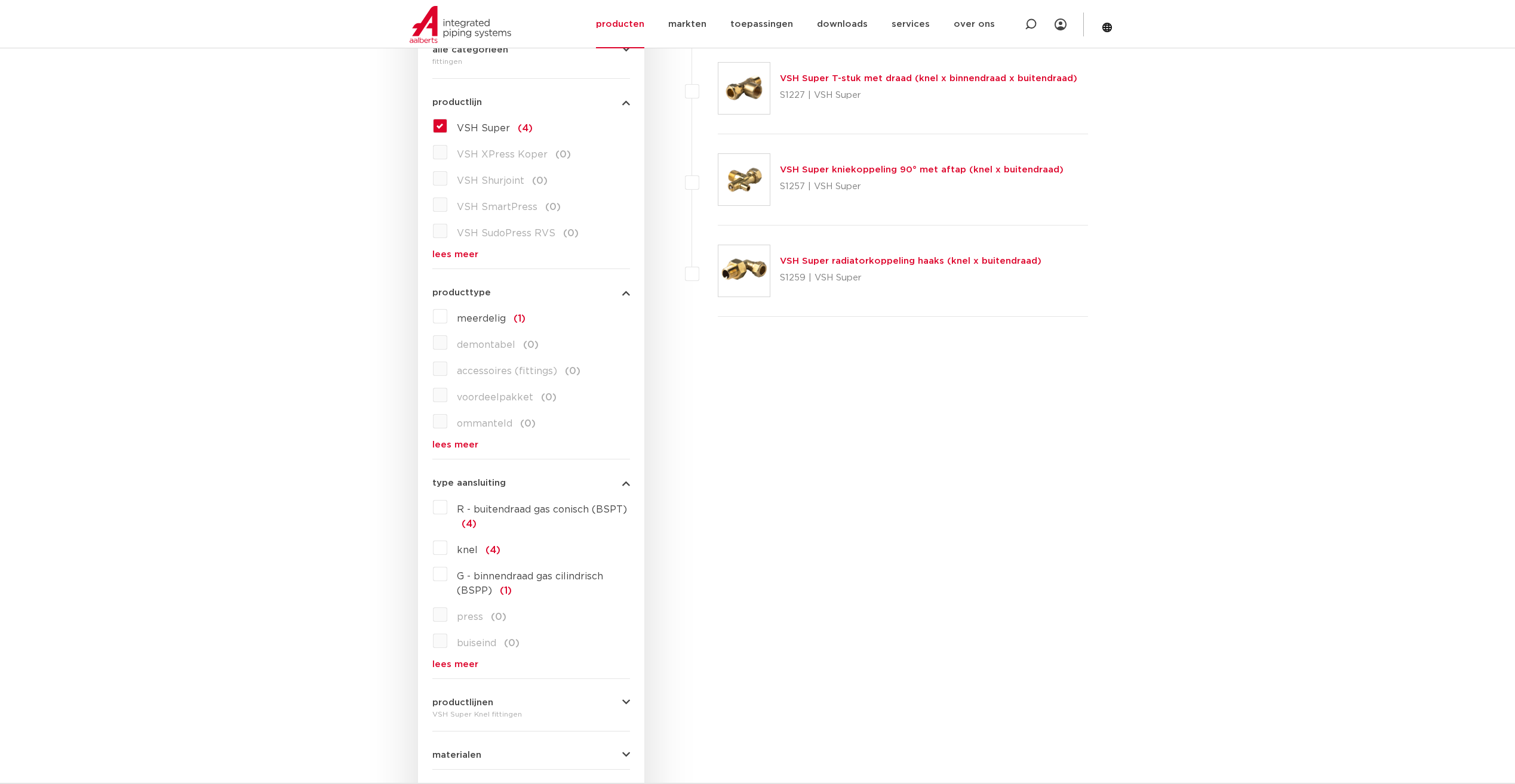
scroll to position [537, 0]
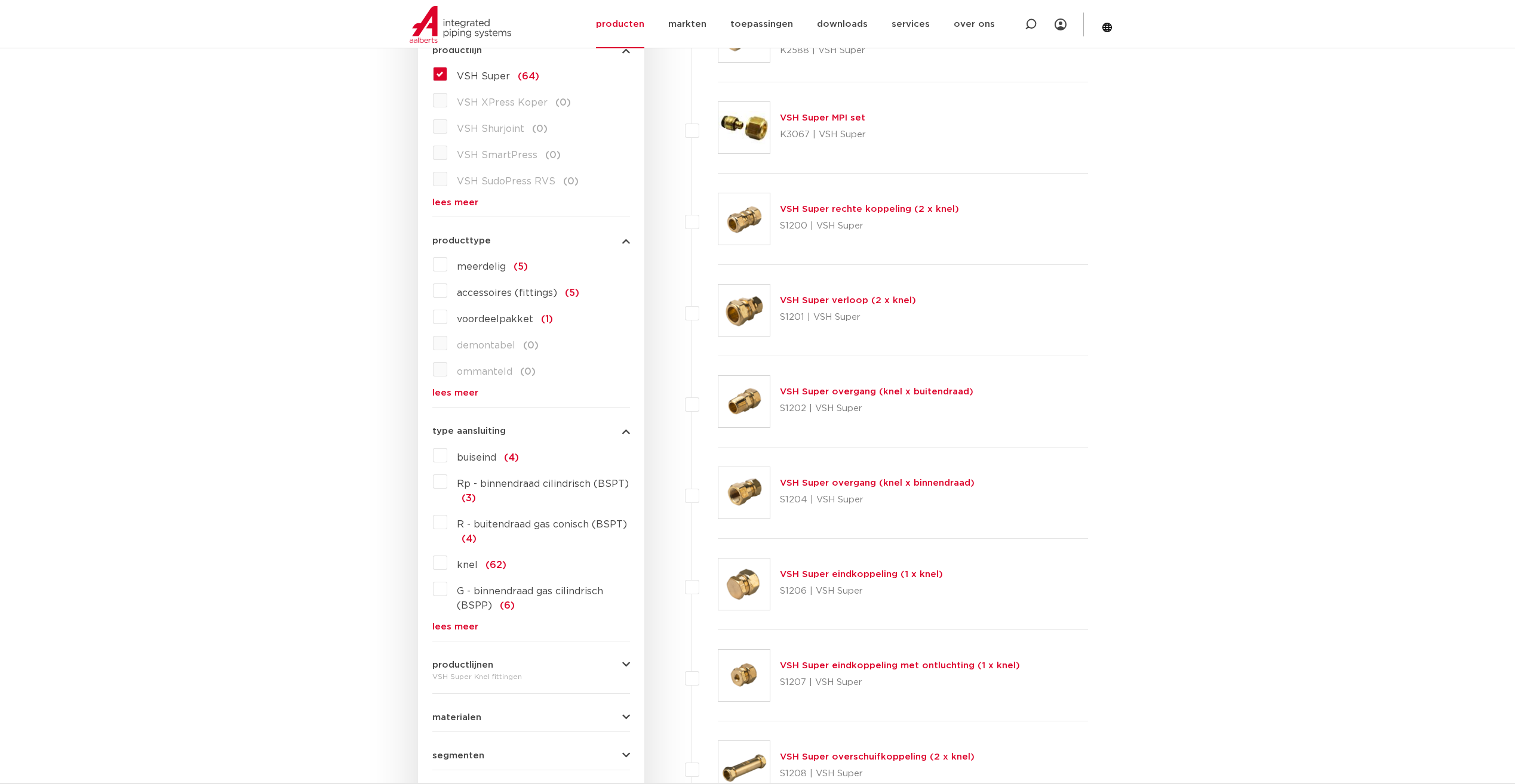
scroll to position [358, 0]
click at [857, 390] on link "VSH Super overgang (knel x buitendraad)" at bounding box center [876, 392] width 193 height 9
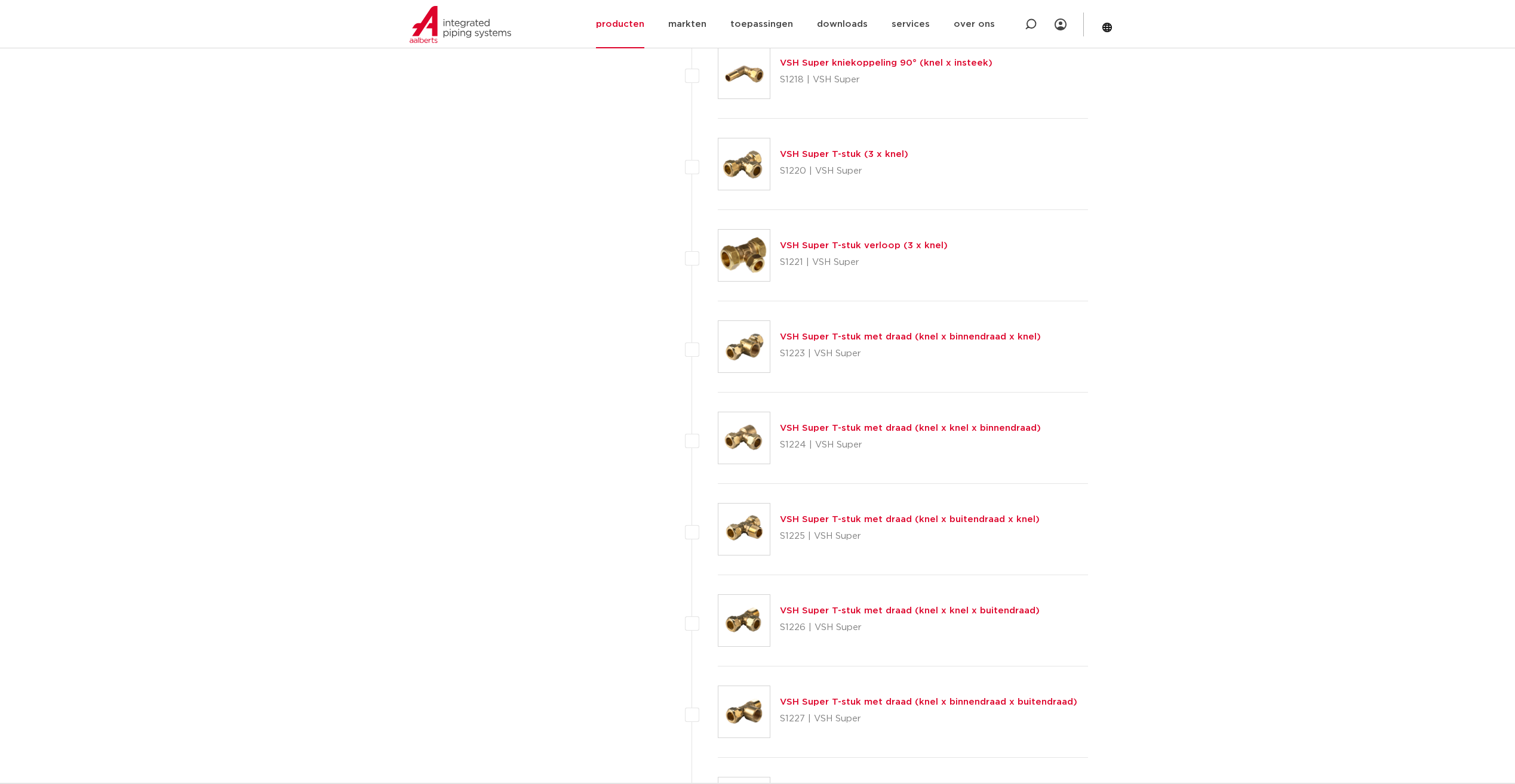
scroll to position [1612, 0]
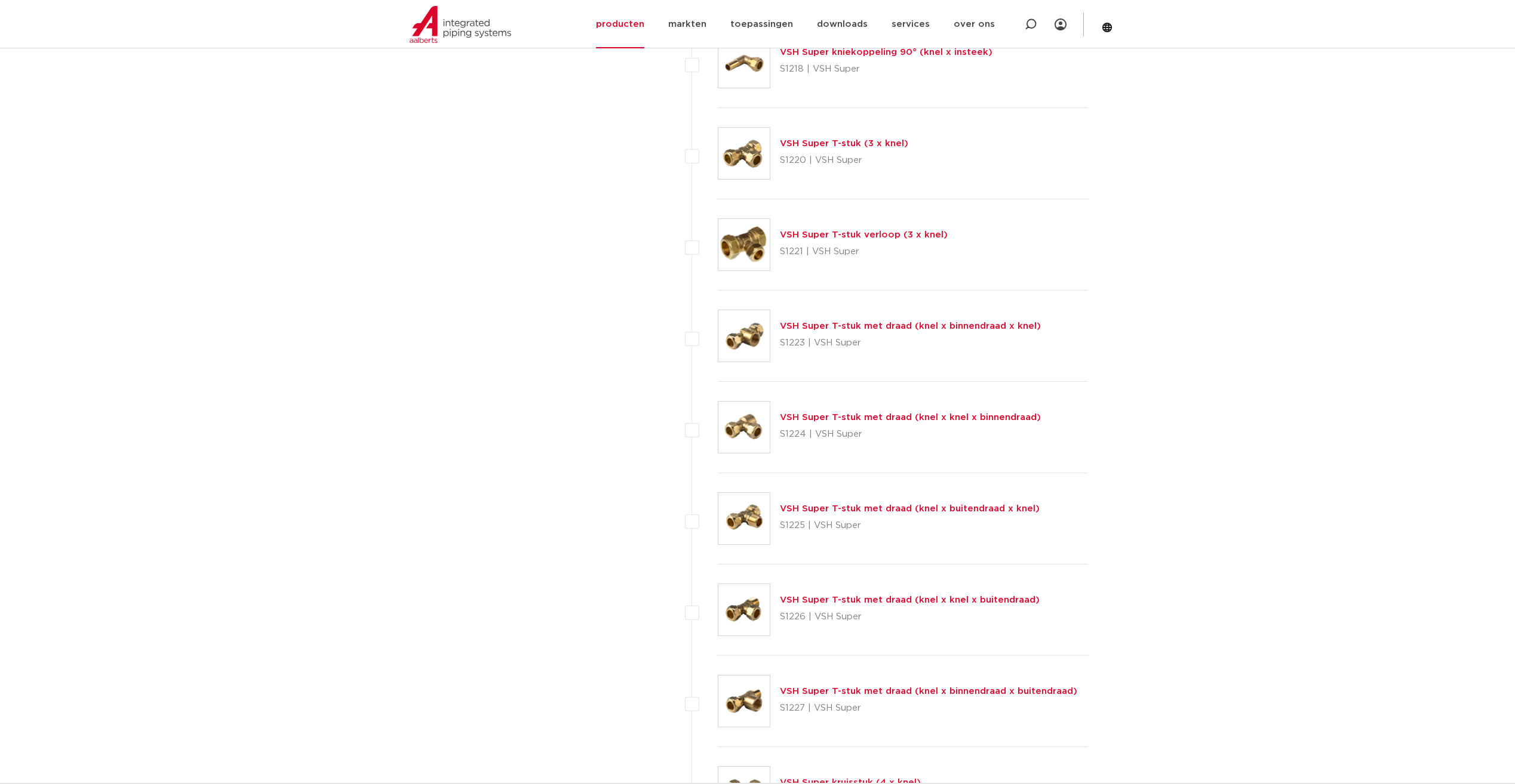
click at [835, 415] on link "VSH Super T-stuk met draad (knel x knel x binnendraad)" at bounding box center [910, 417] width 261 height 9
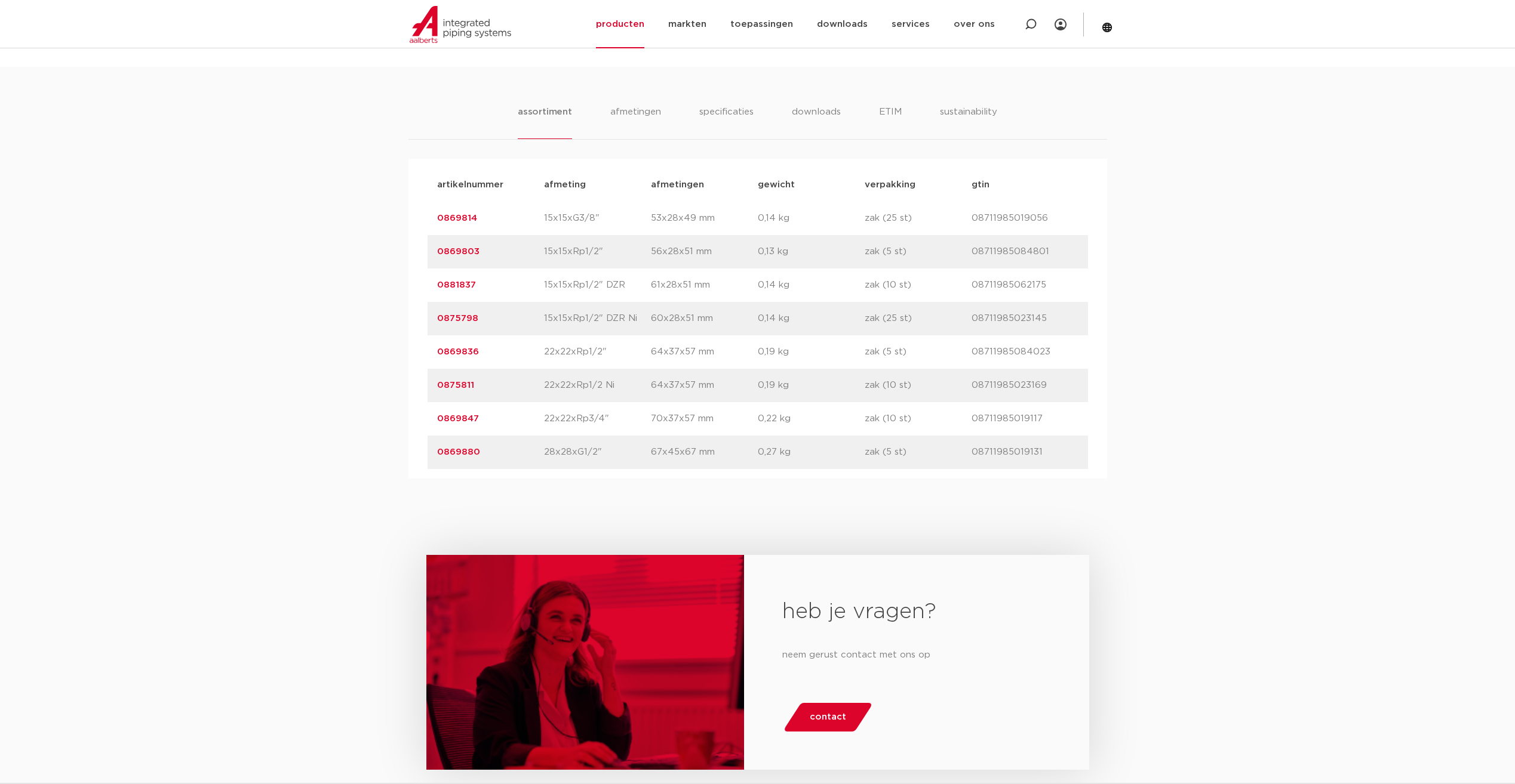
scroll to position [657, 0]
